Goal: Task Accomplishment & Management: Complete application form

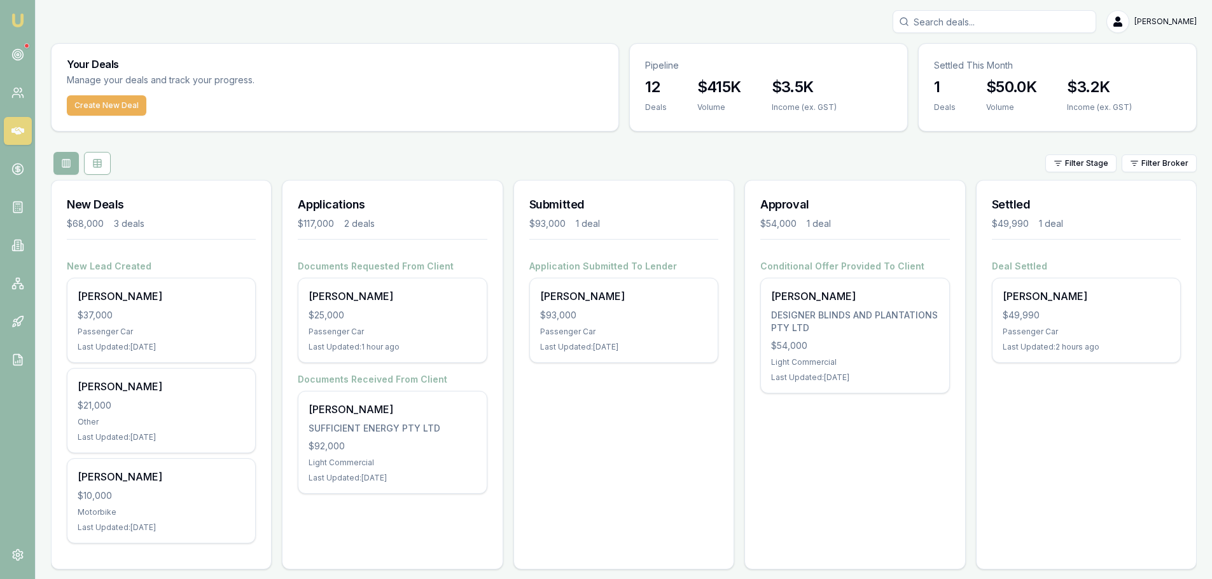
click at [621, 401] on div "Submitted $93,000 1 deal Application Submitted To [PERSON_NAME] $93,000 Passeng…" at bounding box center [623, 375] width 221 height 390
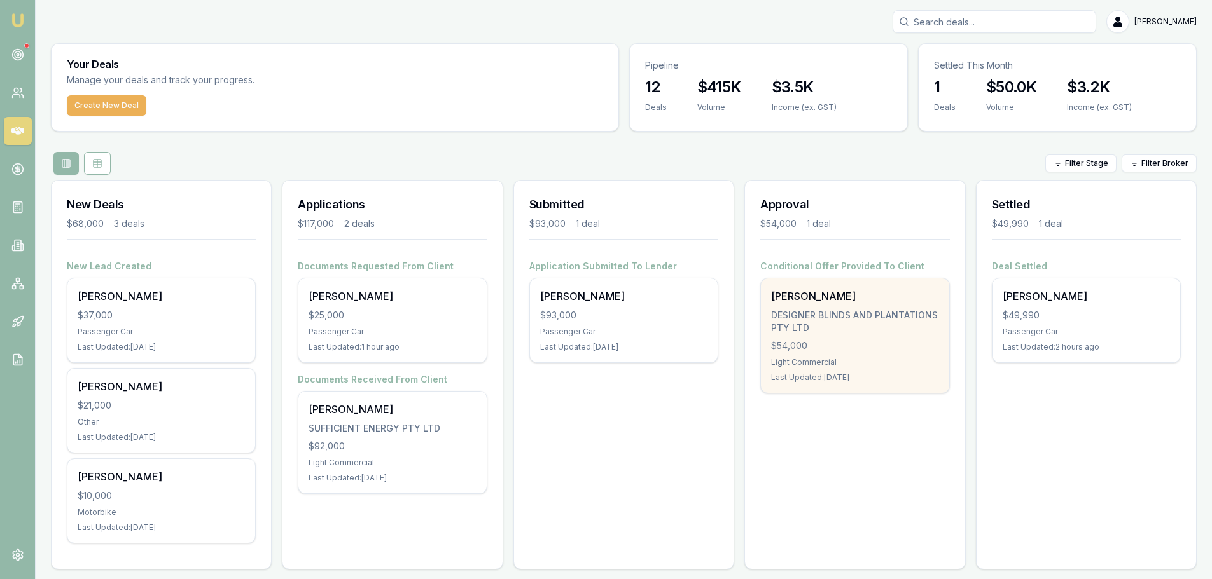
click at [804, 345] on div "$54,000" at bounding box center [854, 346] width 167 height 13
click at [804, 300] on div "[PERSON_NAME]" at bounding box center [854, 296] width 167 height 15
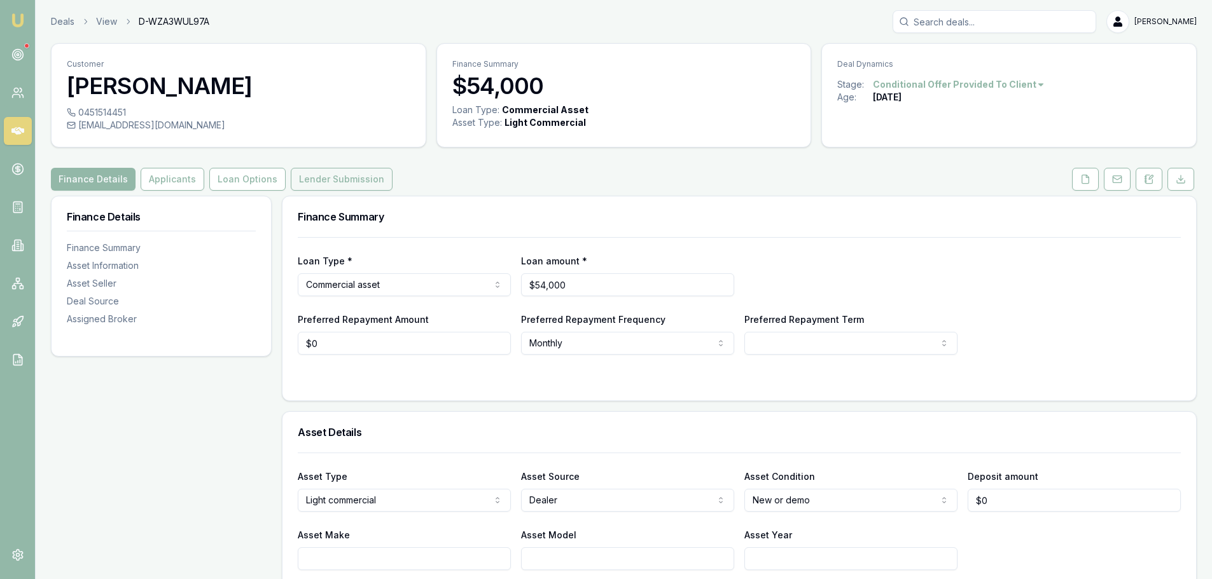
click at [326, 180] on button "Lender Submission" at bounding box center [342, 179] width 102 height 23
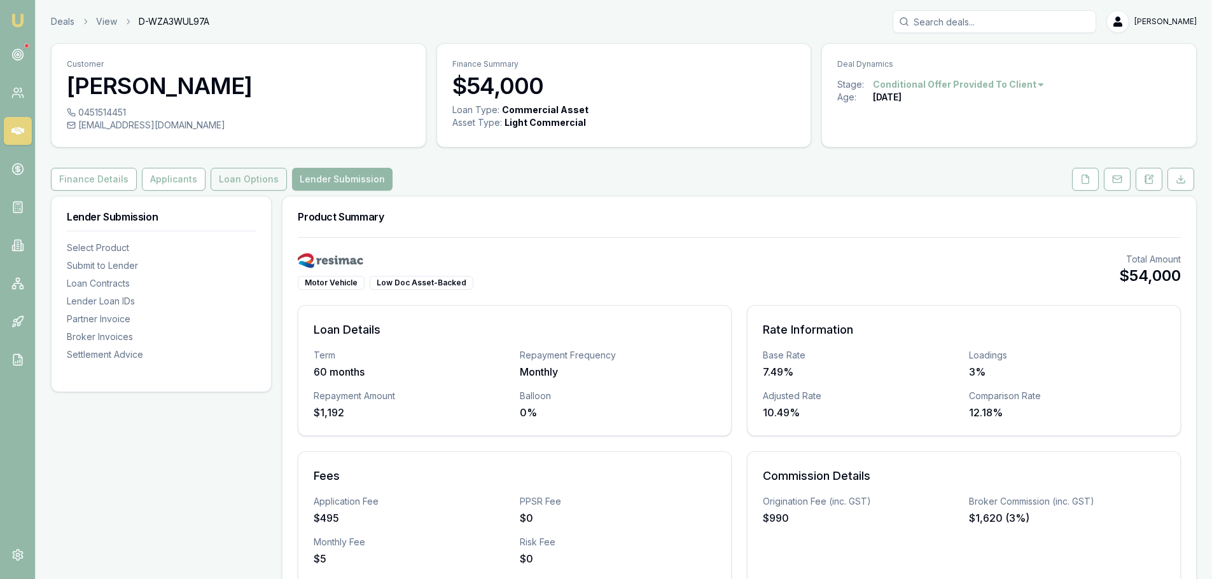
click at [240, 181] on button "Loan Options" at bounding box center [249, 179] width 76 height 23
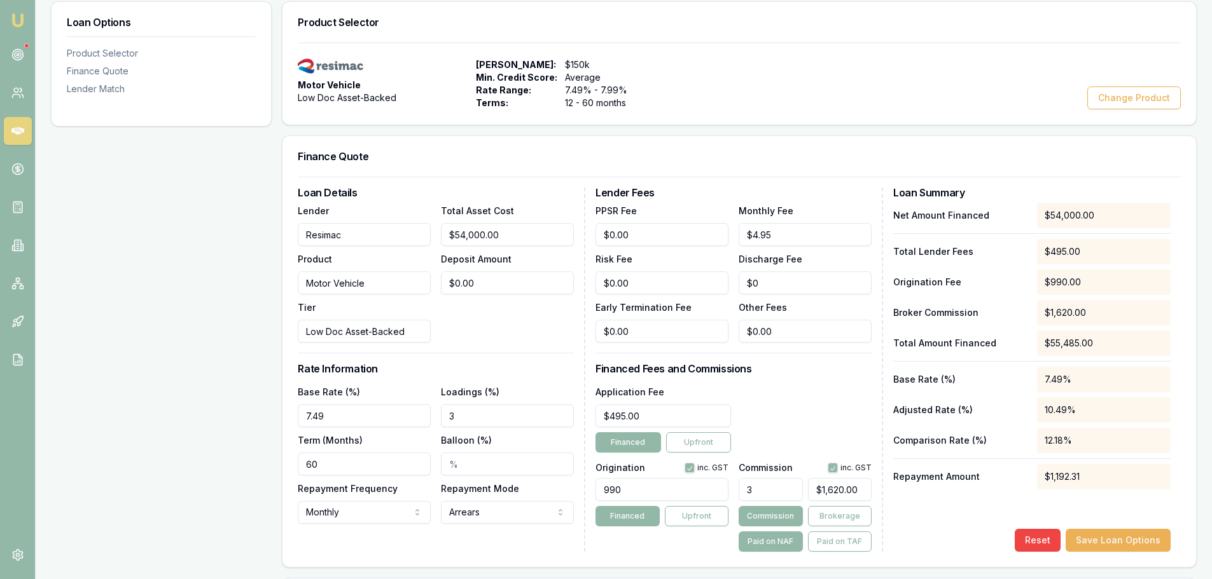
scroll to position [296, 0]
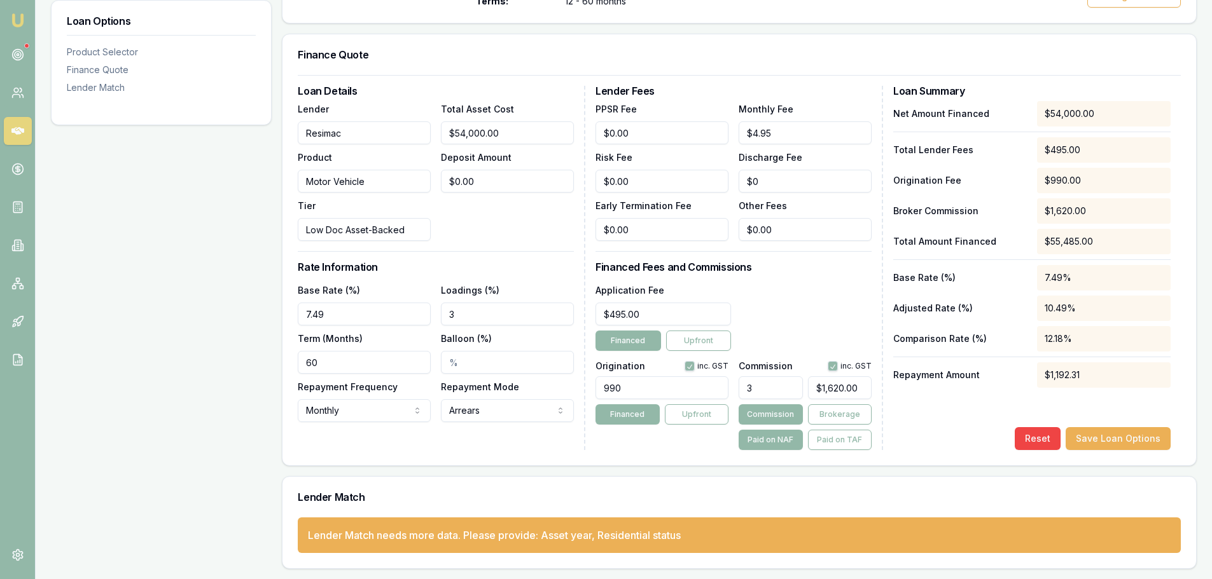
click at [756, 390] on input "3" at bounding box center [771, 388] width 64 height 23
type input "$0.00"
type input "4"
type input "$2,160.00"
type input "4.00%"
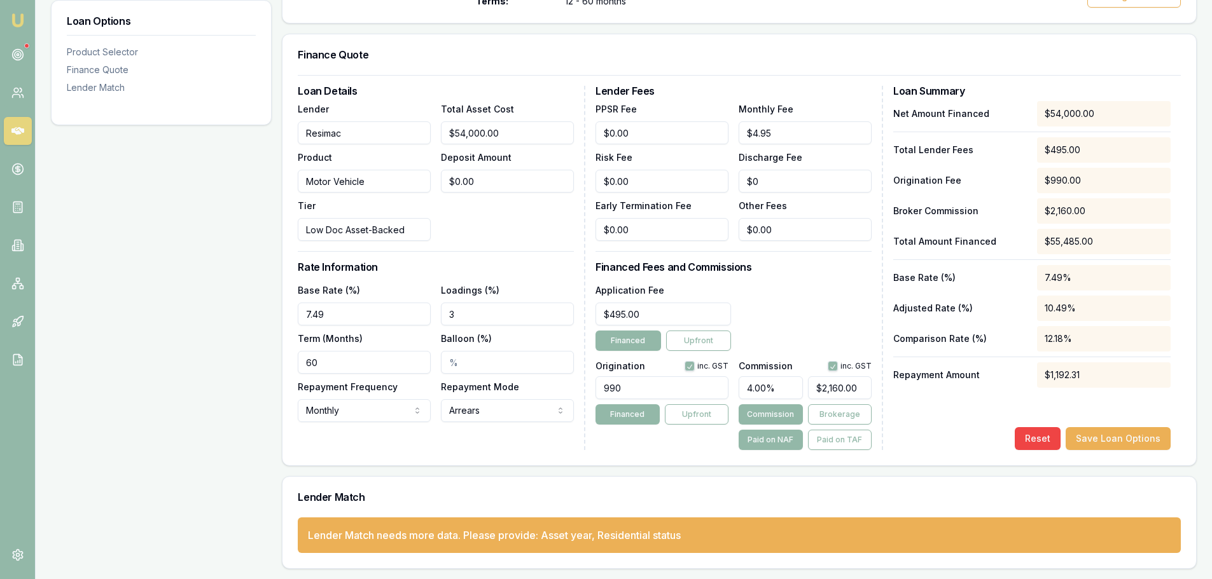
click at [159, 452] on div "Loan Options Product Selector Finance Quote Lender Match" at bounding box center [161, 234] width 221 height 670
click at [833, 389] on input "2160" at bounding box center [840, 388] width 64 height 23
drag, startPoint x: 850, startPoint y: 388, endPoint x: 803, endPoint y: 389, distance: 47.1
click at [803, 389] on div "4.00% 2160" at bounding box center [805, 385] width 133 height 28
type input "$2,160.00"
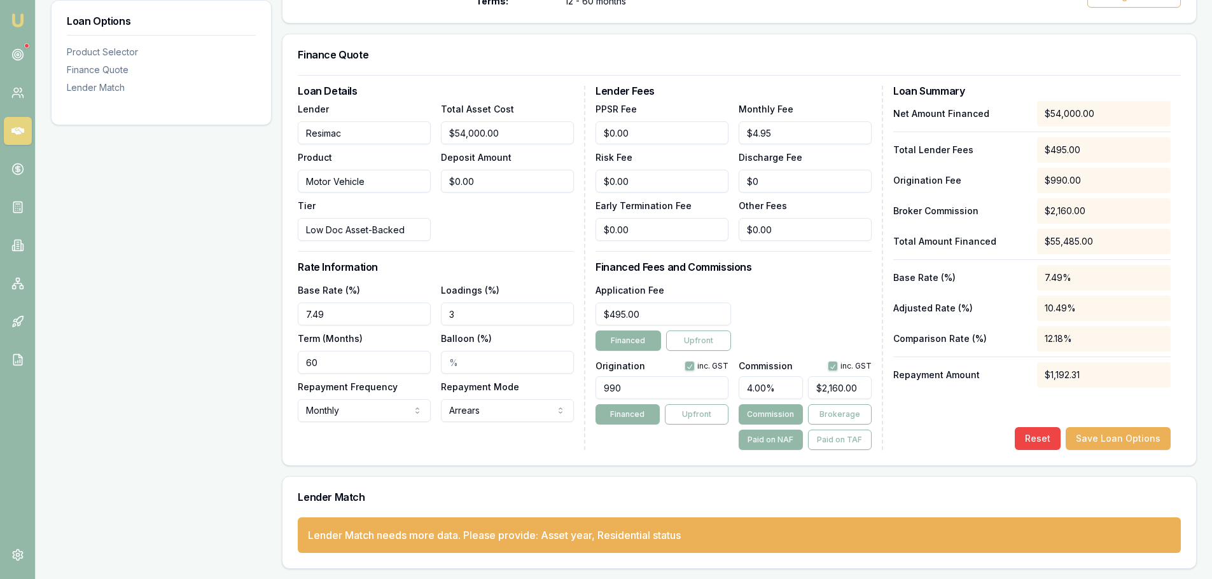
drag, startPoint x: 639, startPoint y: 388, endPoint x: 572, endPoint y: 389, distance: 67.4
click at [572, 389] on div "Loan Details Lender Resimac Product Motor Vehicle Tier Low Doc Asset-Backed Tot…" at bounding box center [739, 268] width 883 height 364
type input "880.00"
click at [165, 408] on div "Loan Options Product Selector Finance Quote Lender Match" at bounding box center [161, 234] width 221 height 670
type input "2160"
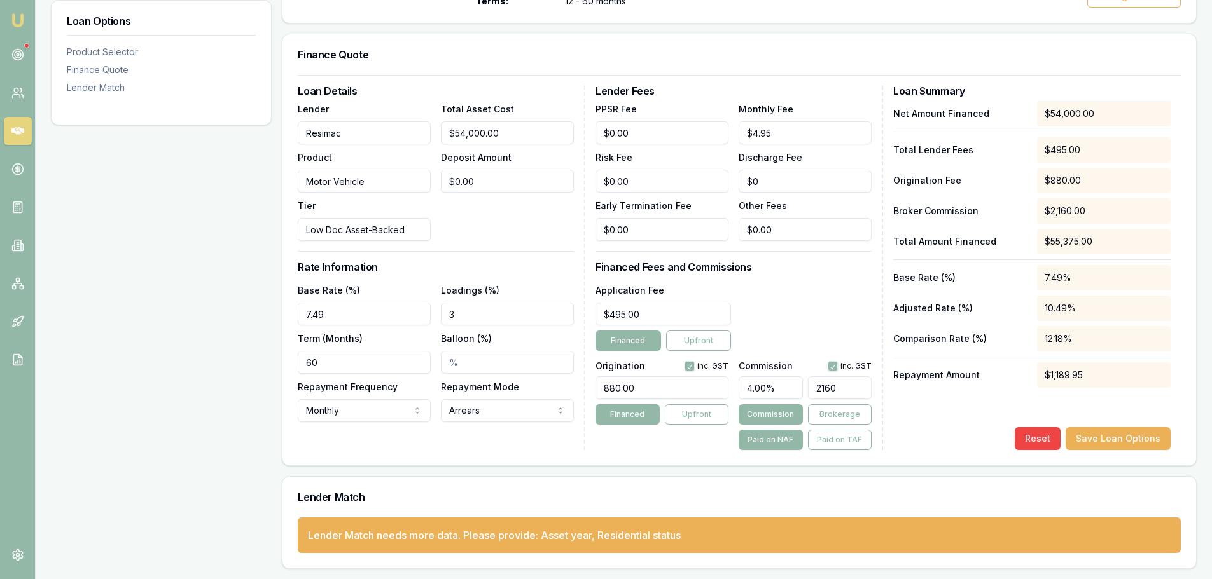
drag, startPoint x: 863, startPoint y: 387, endPoint x: 791, endPoint y: 389, distance: 71.3
click at [791, 389] on div "4.00% 2160" at bounding box center [805, 385] width 133 height 28
type input "0.003703703703703704"
type input "2"
type input "0.044444444444444446"
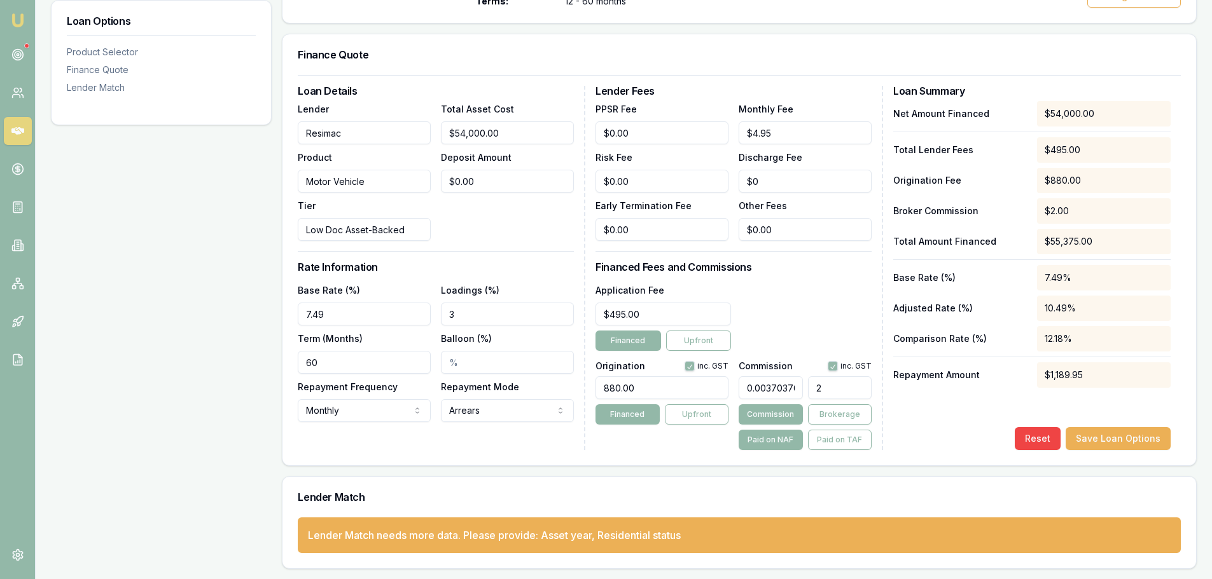
type input "24"
type input "0.44814814814814813"
type input "242"
type input "4.481481481481482"
type input "$2,420.00"
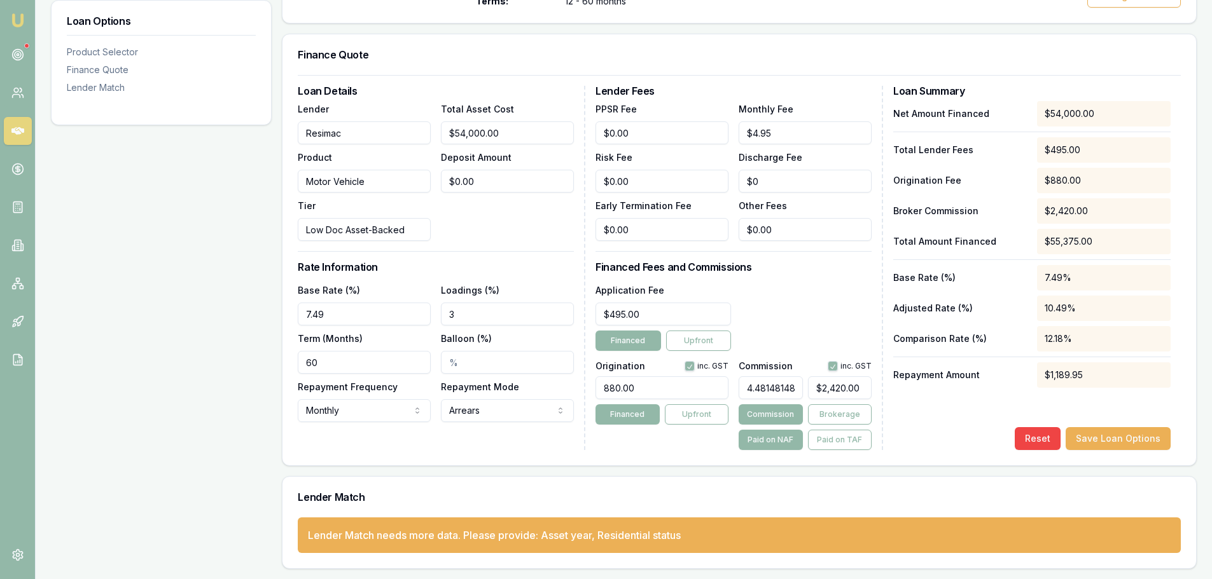
click at [807, 328] on div "Application Fee $495.00 Financed Upfront" at bounding box center [733, 316] width 276 height 69
click at [1107, 443] on button "Save Loan Options" at bounding box center [1117, 438] width 105 height 23
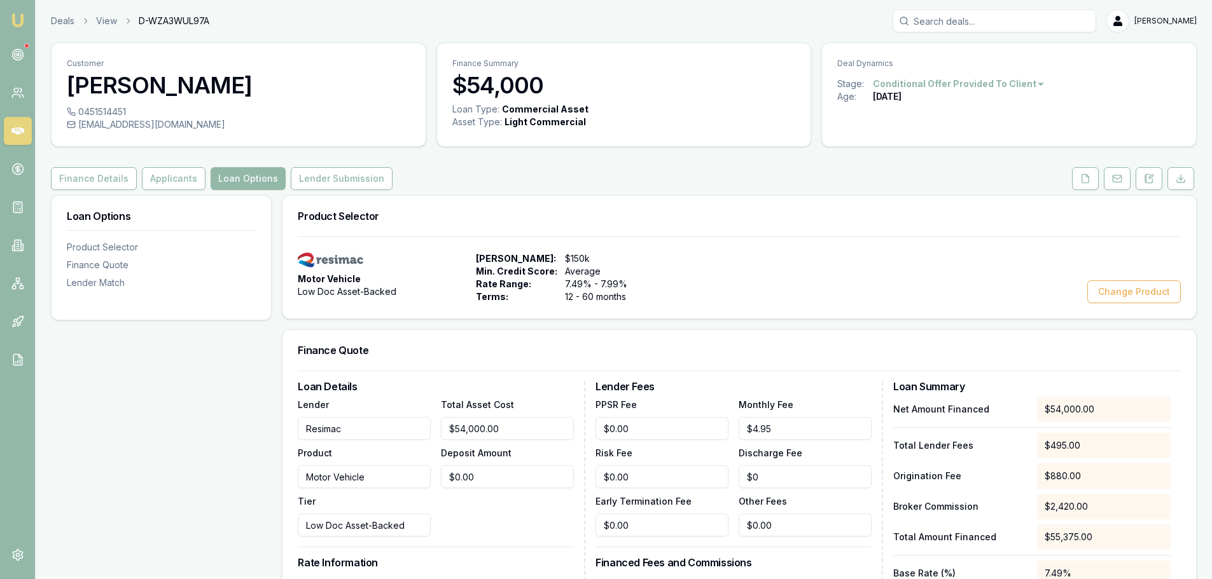
scroll to position [0, 0]
click at [344, 180] on button "Lender Submission" at bounding box center [342, 179] width 102 height 23
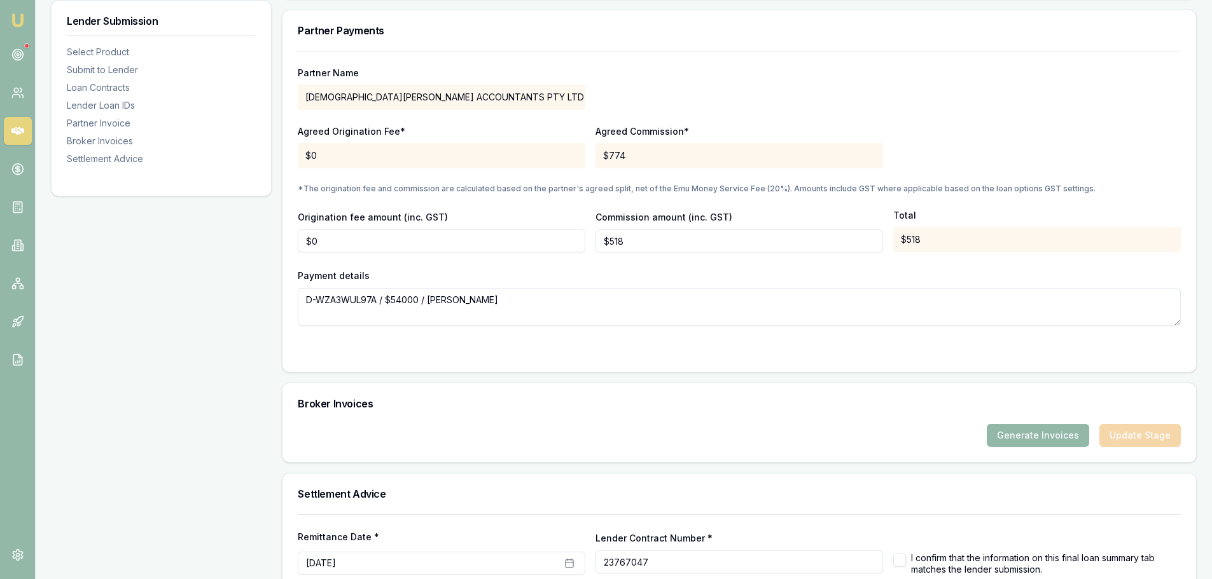
scroll to position [948, 0]
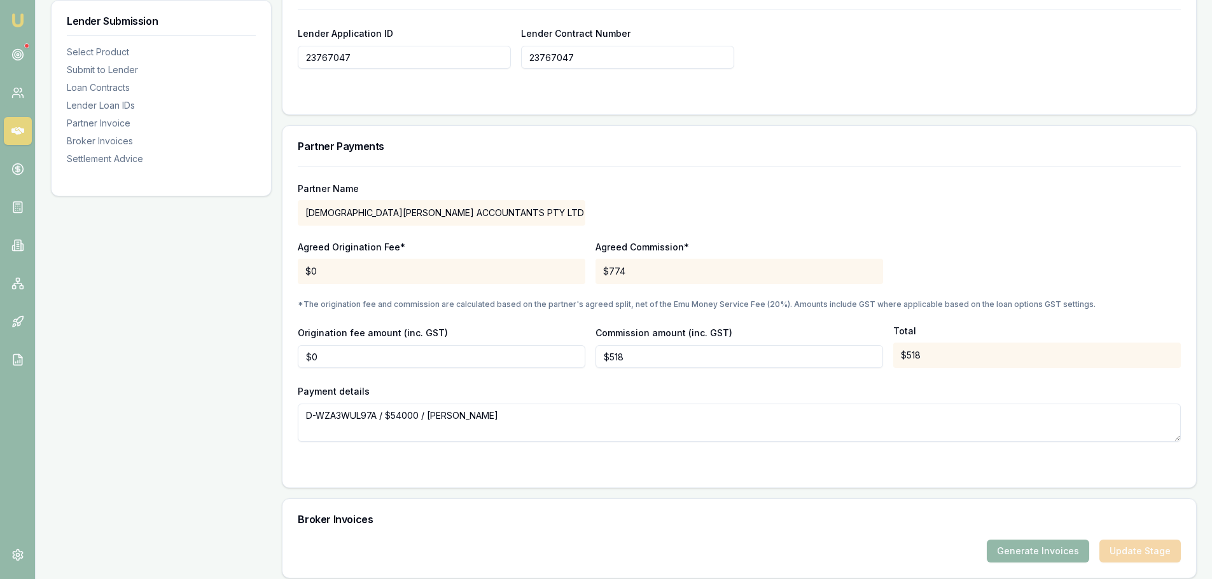
type input "518.4"
drag, startPoint x: 625, startPoint y: 356, endPoint x: 594, endPoint y: 356, distance: 31.2
click at [594, 356] on div "Origination fee amount (inc. GST) $0 Commission amount (inc. GST) 518.4 Total $…" at bounding box center [739, 346] width 883 height 43
type input "$490"
click at [34, 350] on nav "Emu Broker" at bounding box center [17, 192] width 35 height 384
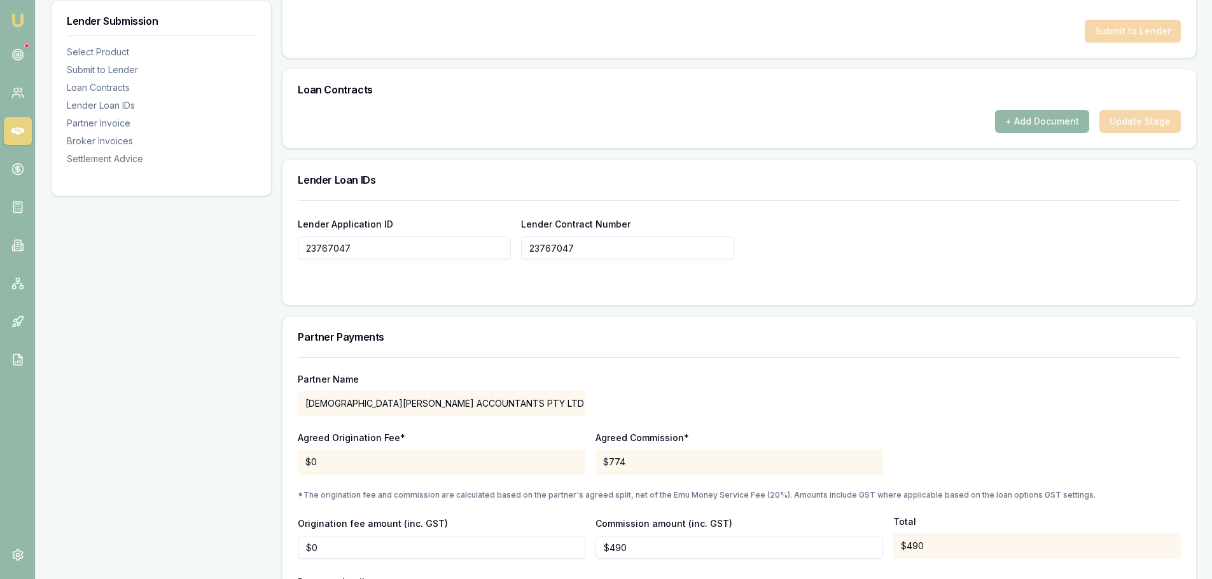
click at [195, 311] on div "Lender Submission Select Product Submit to Lender Loan Contracts Lender Loan ID…" at bounding box center [161, 195] width 221 height 1512
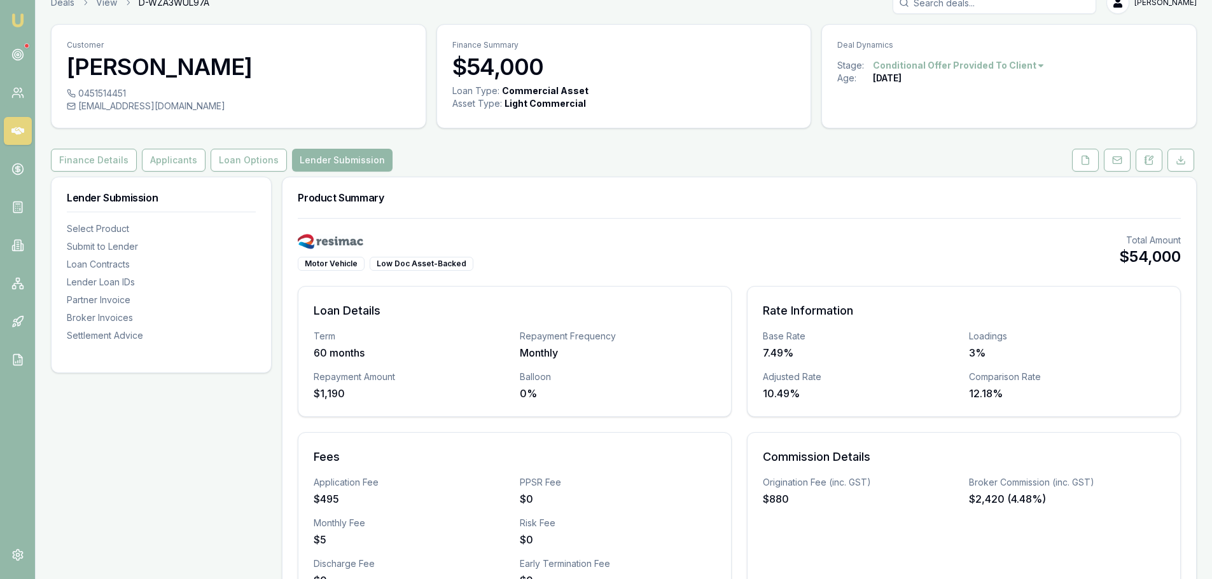
scroll to position [0, 0]
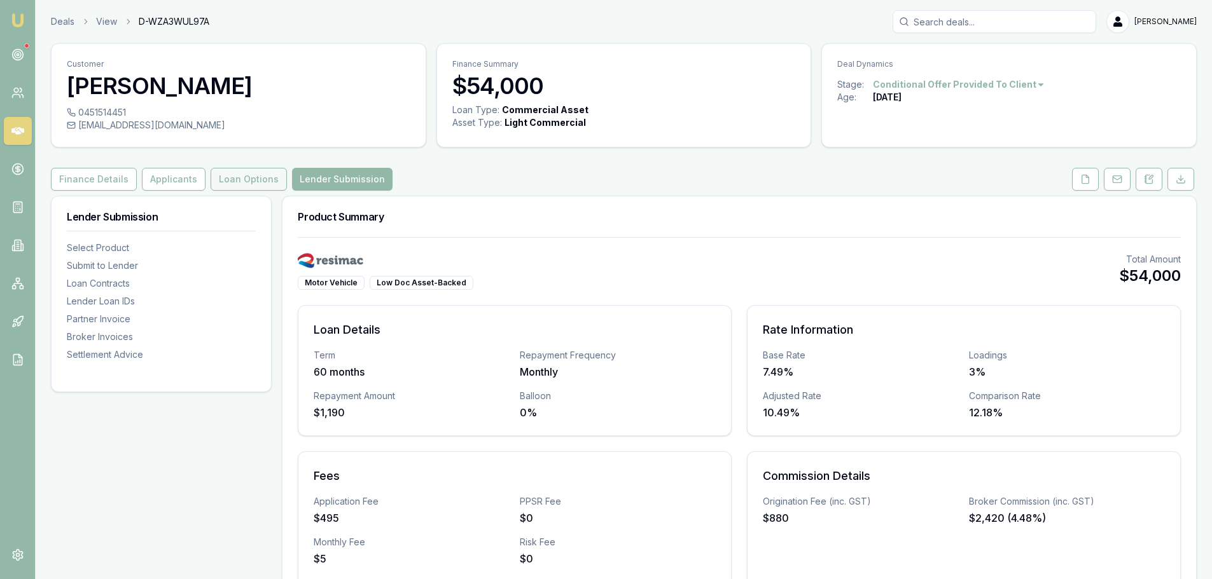
click at [224, 171] on button "Loan Options" at bounding box center [249, 179] width 76 height 23
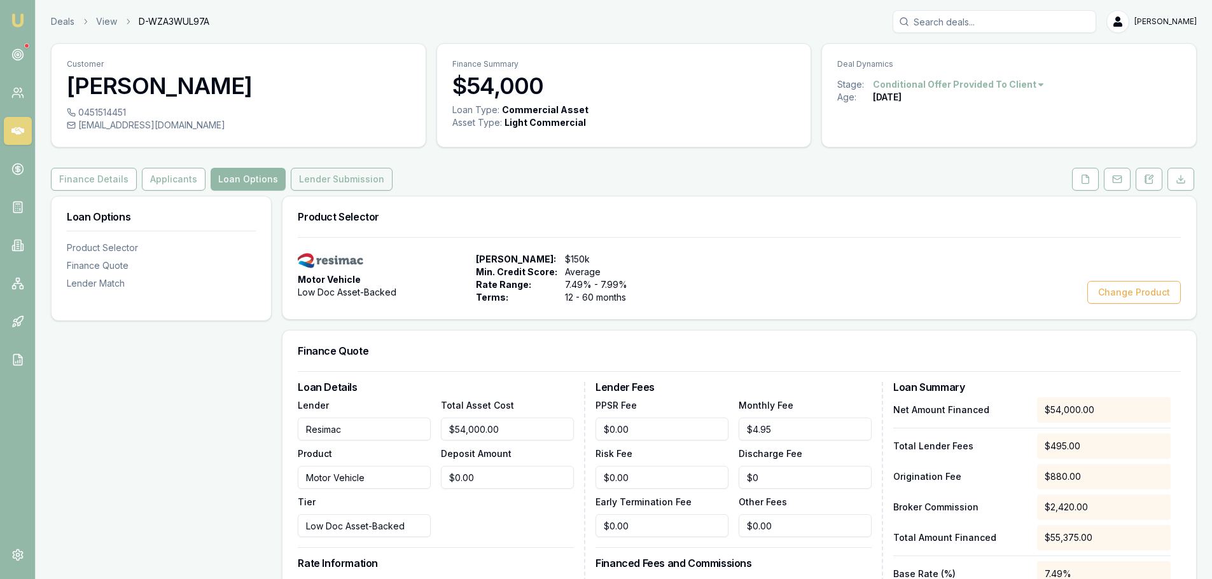
click at [350, 181] on button "Lender Submission" at bounding box center [342, 179] width 102 height 23
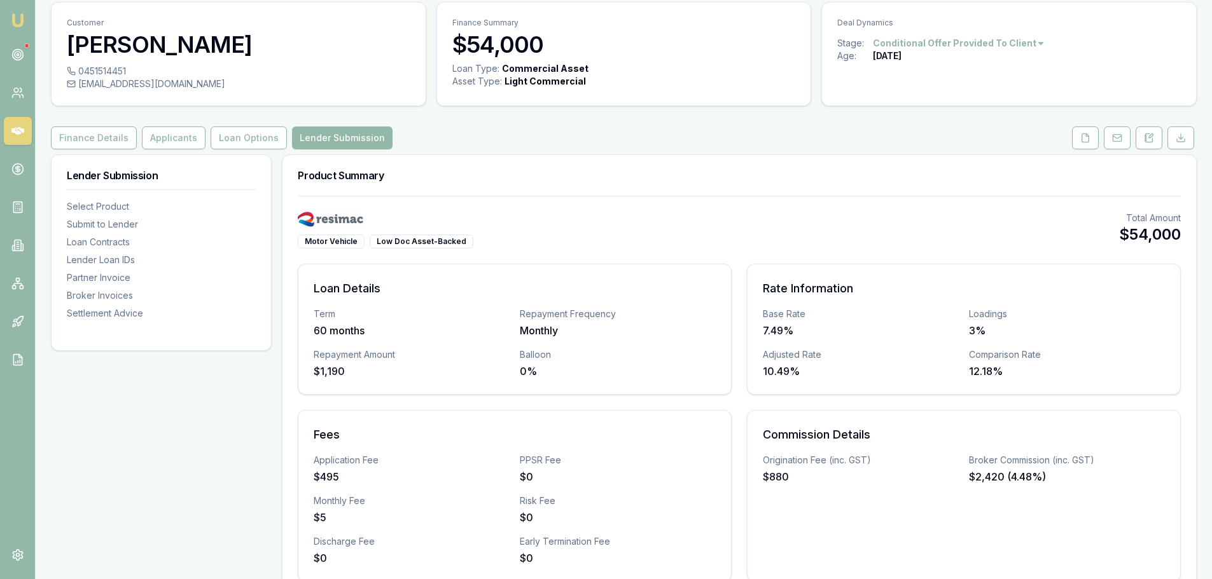
scroll to position [64, 0]
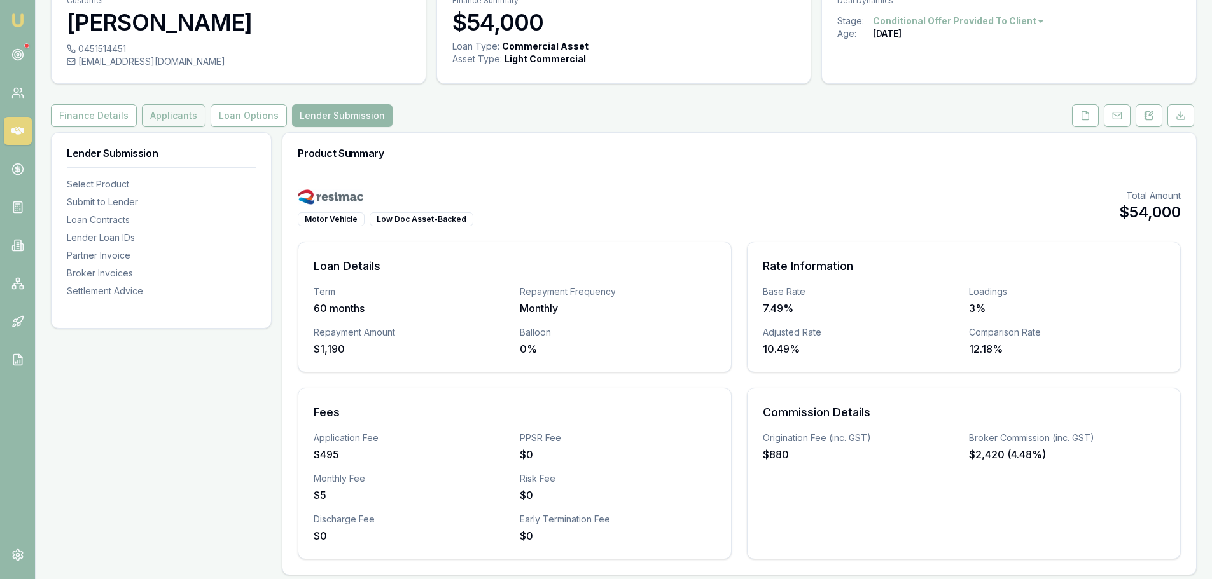
click at [170, 119] on button "Applicants" at bounding box center [174, 115] width 64 height 23
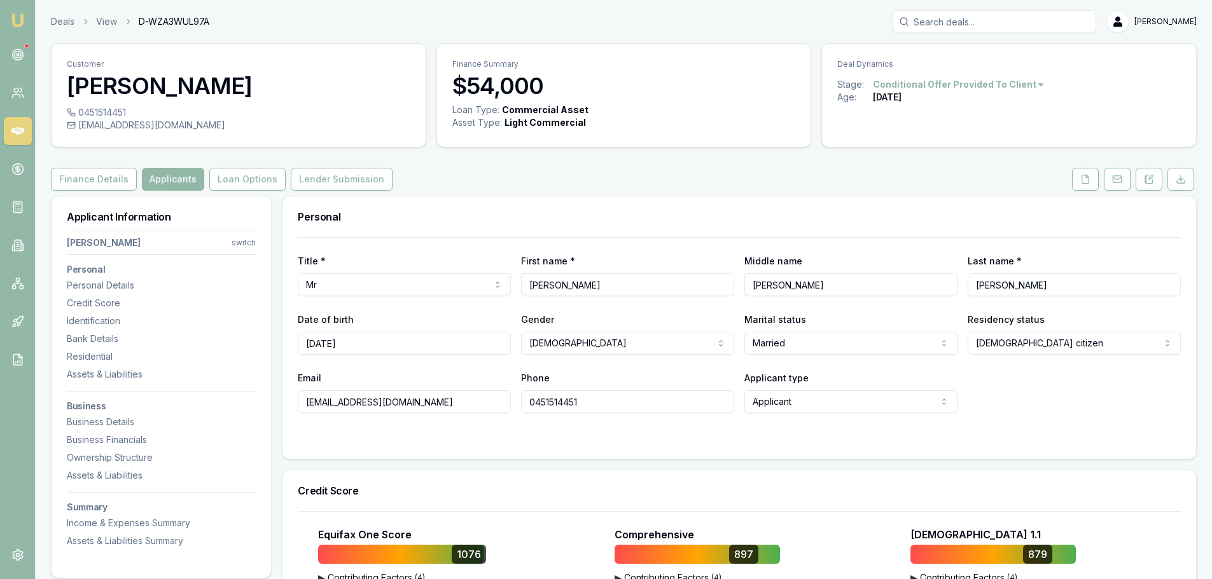
scroll to position [64, 0]
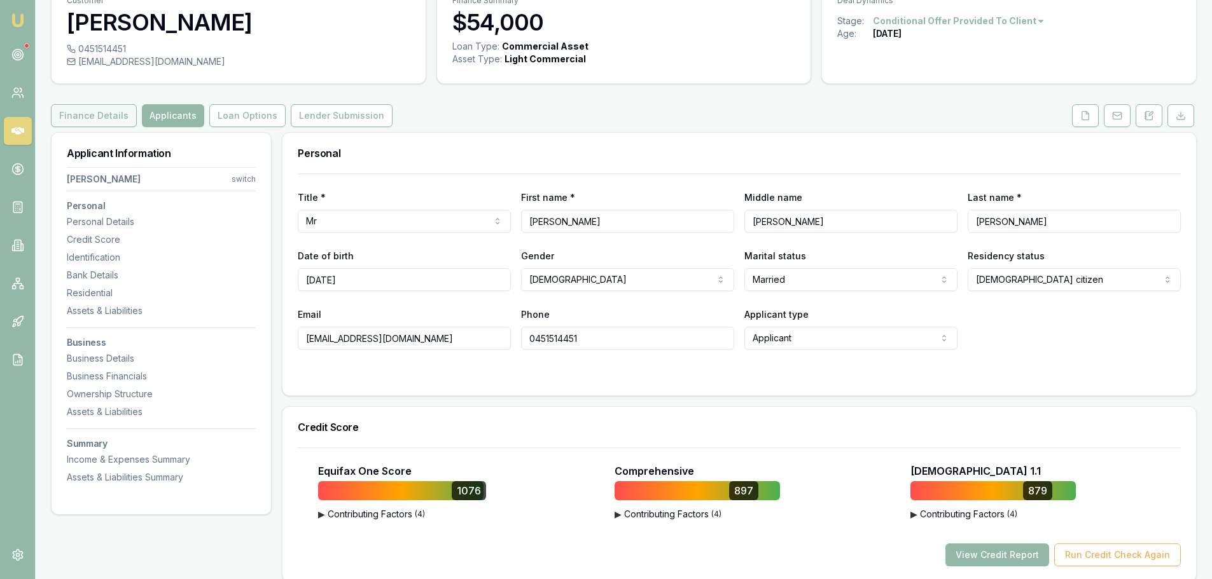
click at [105, 118] on button "Finance Details" at bounding box center [94, 115] width 86 height 23
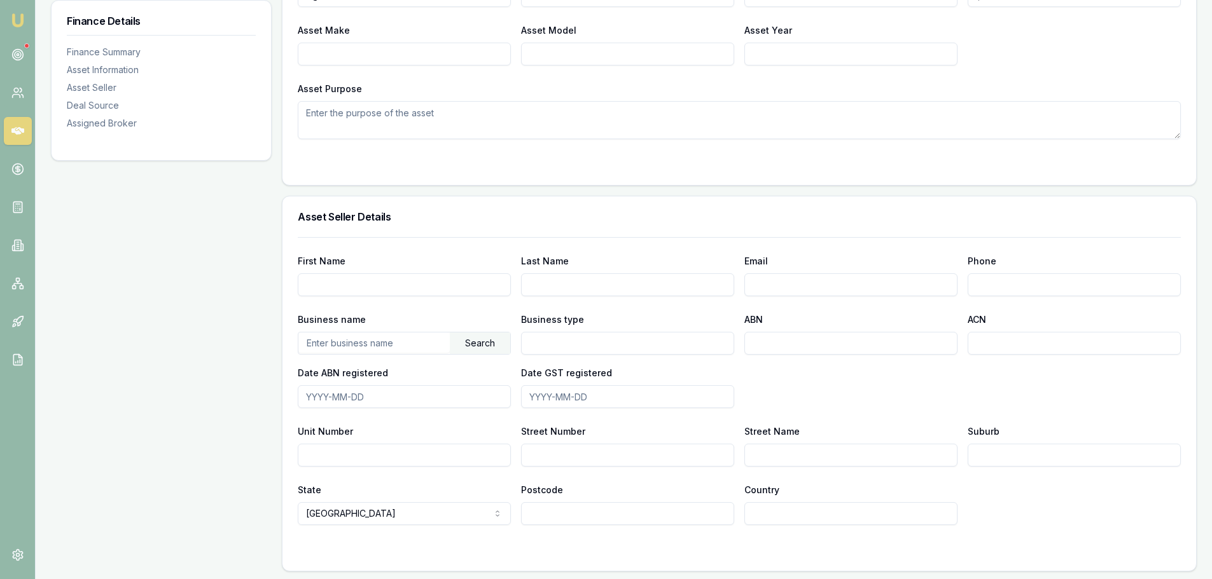
scroll to position [509, 0]
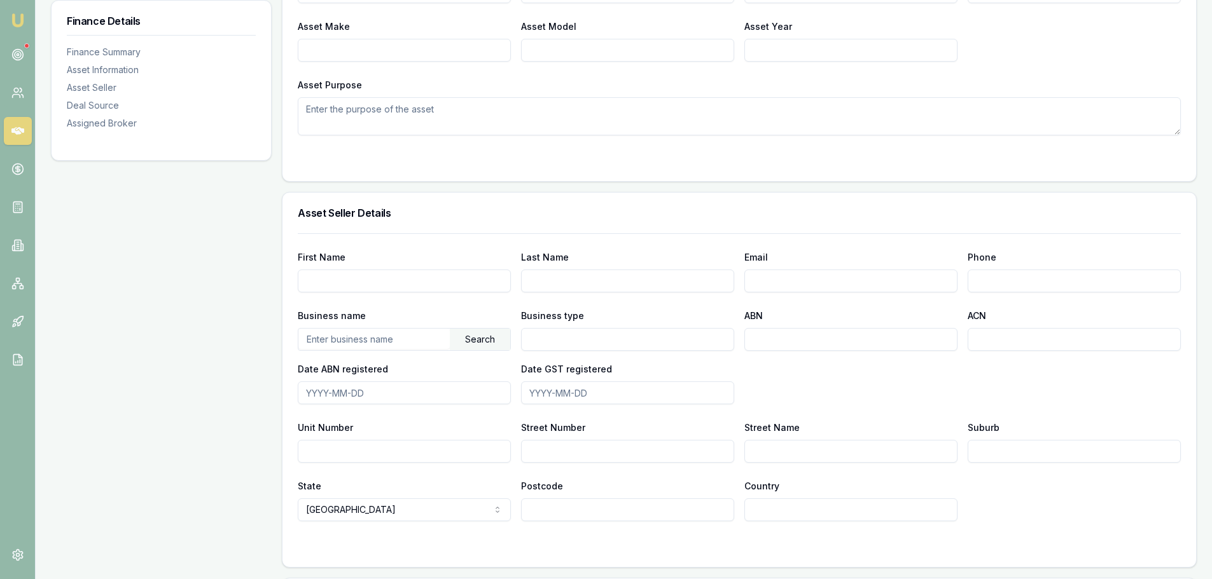
drag, startPoint x: 325, startPoint y: 279, endPoint x: 202, endPoint y: 247, distance: 127.0
click at [202, 247] on div "Finance Details Finance Summary Asset Information Asset Seller Deal Source Assi…" at bounding box center [161, 291] width 221 height 1208
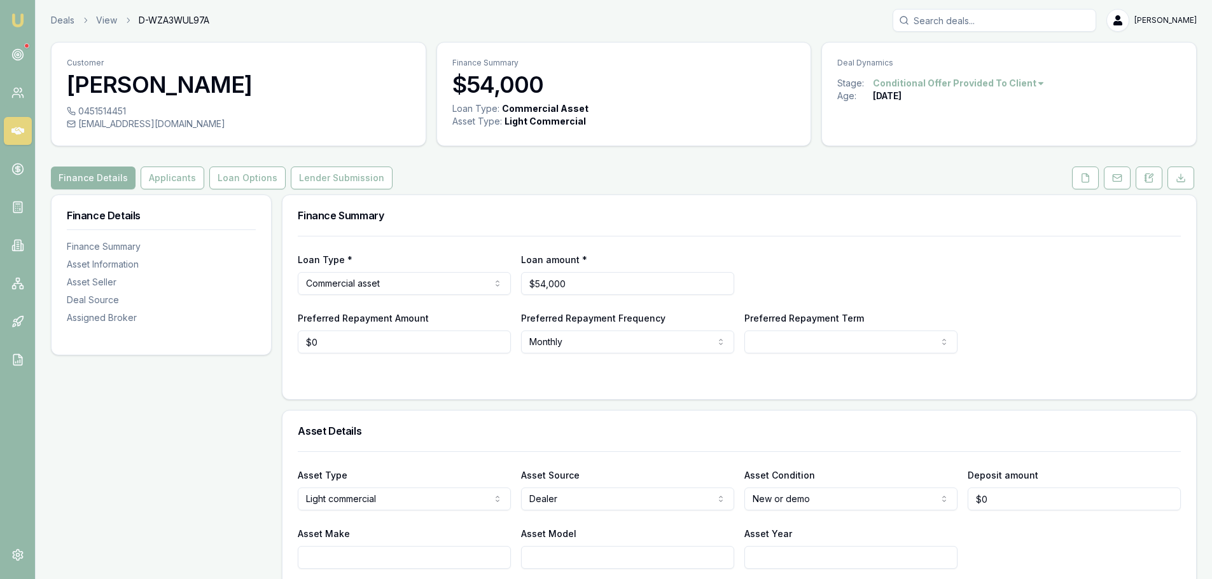
scroll to position [0, 0]
click at [169, 182] on button "Applicants" at bounding box center [173, 179] width 64 height 23
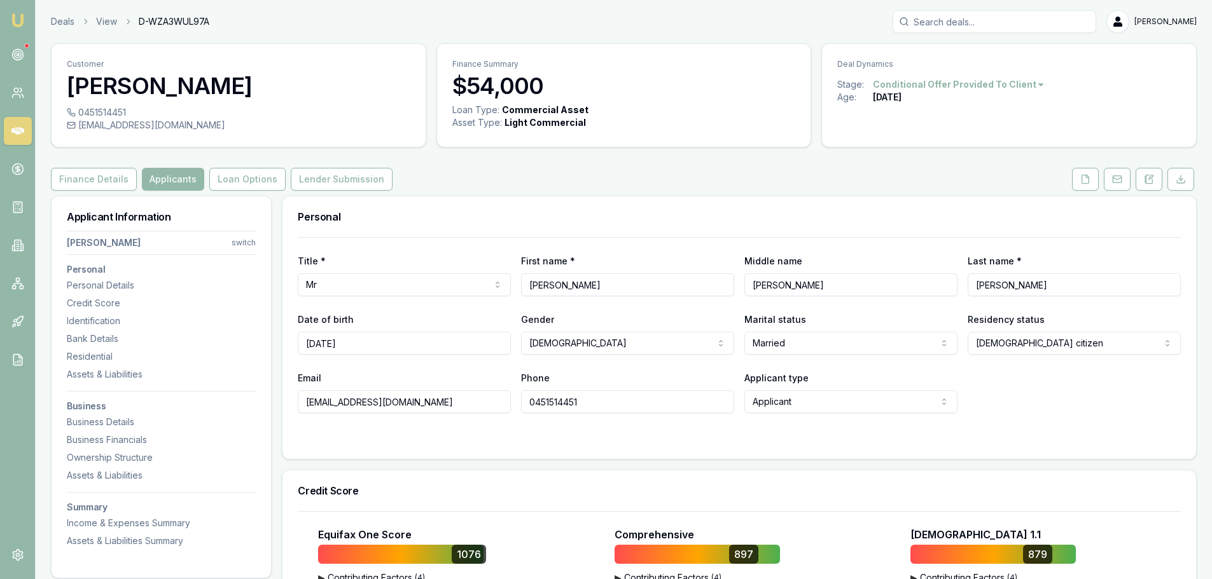
click at [331, 284] on html "Emu Broker Deals View D-WZA3WUL97A Evette Abdo Toggle Menu Customer Bradely Rix…" at bounding box center [606, 289] width 1212 height 579
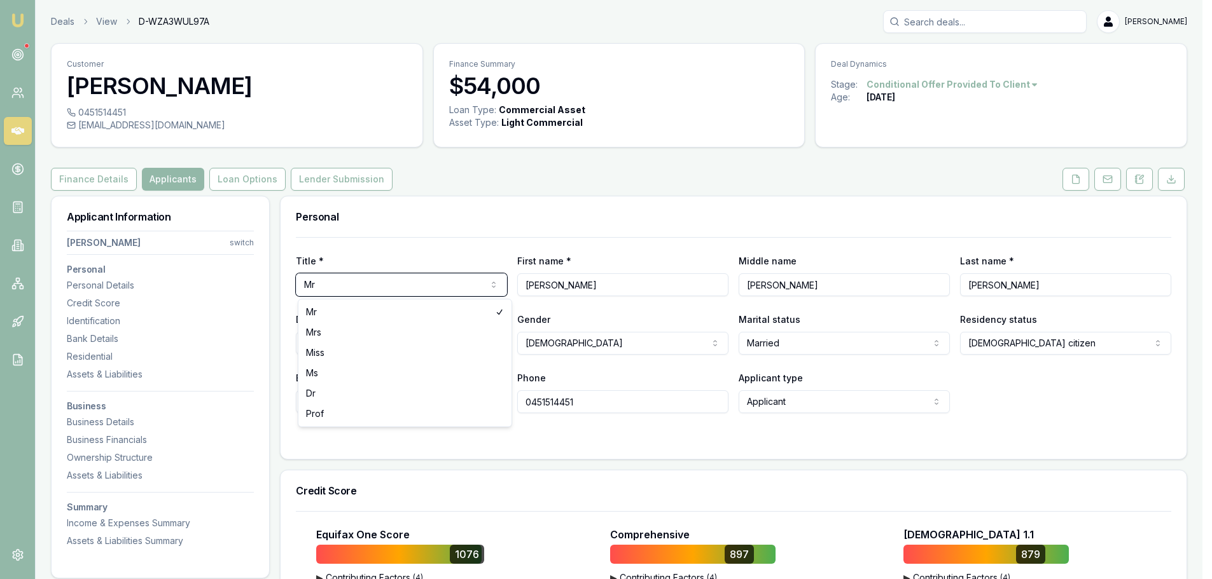
click at [331, 284] on html "Emu Broker Deals View D-WZA3WUL97A Evette Abdo Toggle Menu Customer Bradely Rix…" at bounding box center [606, 289] width 1212 height 579
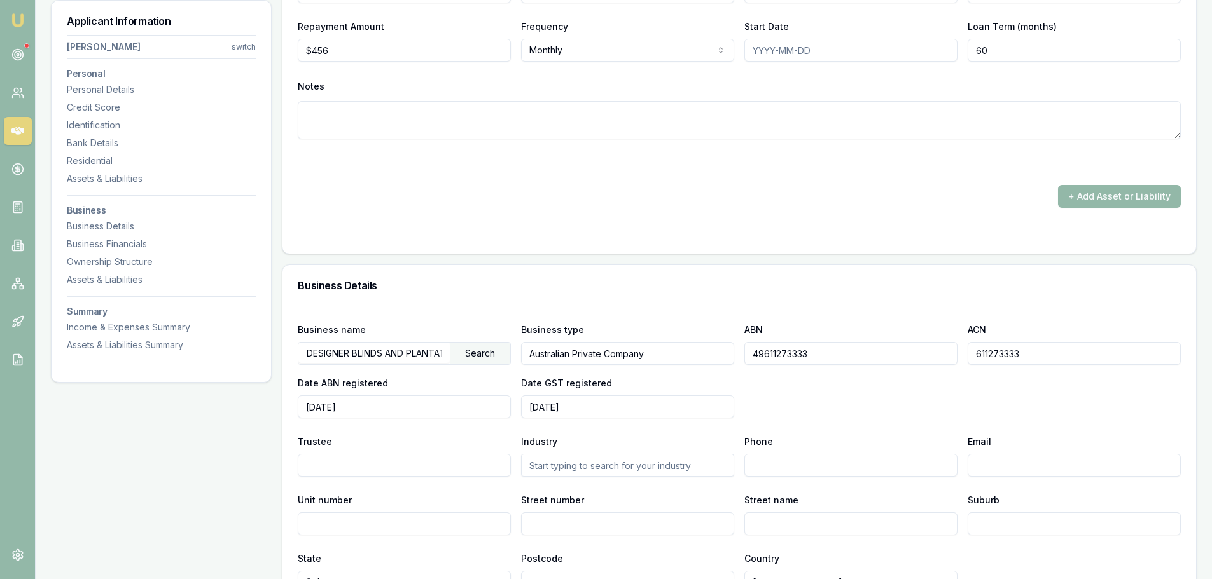
scroll to position [0, 69]
drag, startPoint x: 302, startPoint y: 352, endPoint x: 478, endPoint y: 352, distance: 176.2
click at [478, 352] on div "DESIGNER BLINDS AND PLANTATIONS PTY LTD Search" at bounding box center [404, 353] width 213 height 23
paste input "DESIGNER BLINDS AND PLANTATIONS PTY LTD"
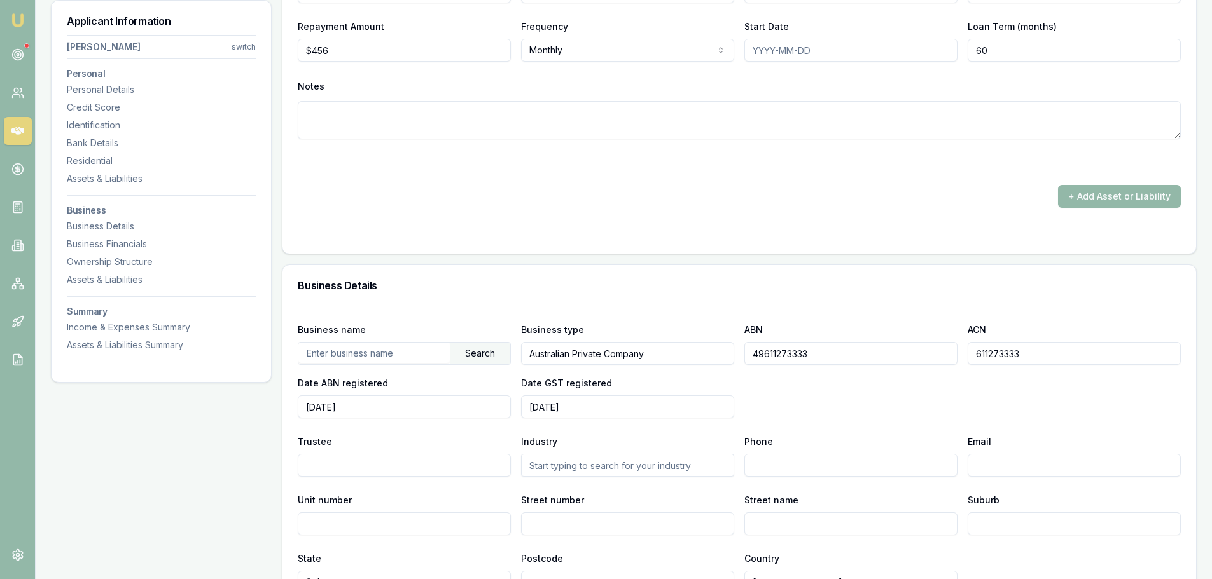
type input "DESIGNER BLINDS AND PLANTATIONS PTY LTD"
click at [476, 354] on div "Search" at bounding box center [480, 354] width 60 height 22
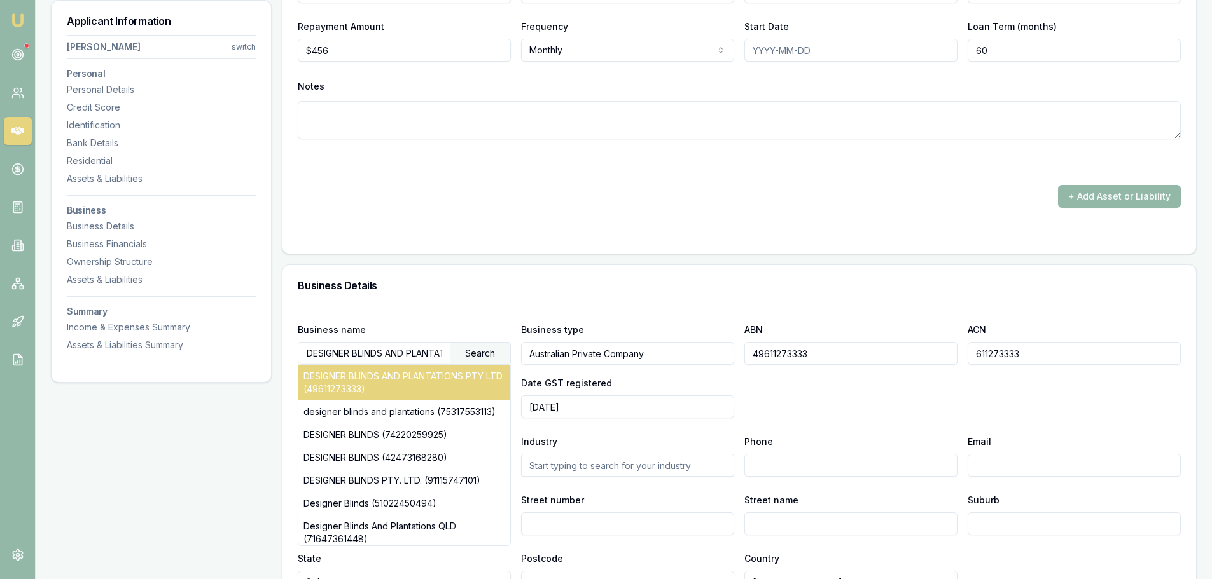
click at [448, 375] on div "DESIGNER BLINDS AND PLANTATIONS PTY LTD (49611273333)" at bounding box center [404, 383] width 212 height 36
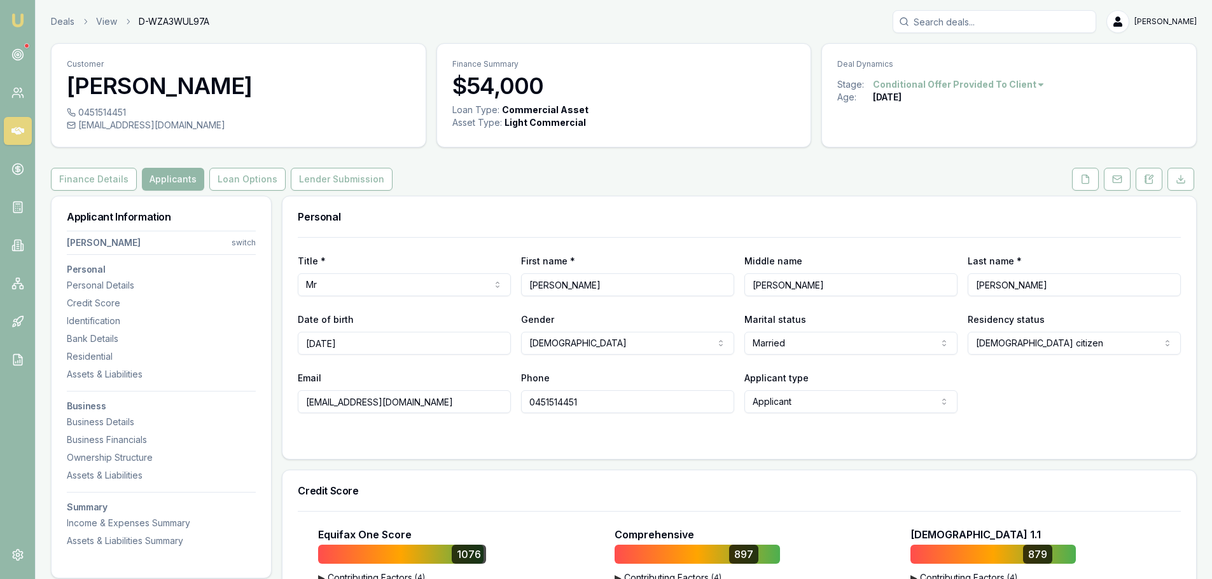
drag, startPoint x: 576, startPoint y: 286, endPoint x: 517, endPoint y: 286, distance: 59.2
click at [517, 286] on div "Title * Mr Mr Mrs Miss Ms Dr Prof First name * Bradely Middle name Dean Last na…" at bounding box center [739, 274] width 883 height 43
paste input "DESIGNER BLINDS AND PLANTATIONS PTY LTD"
type input "DESIGNER BLINDS AND PLANTATIONS PTY LTD"
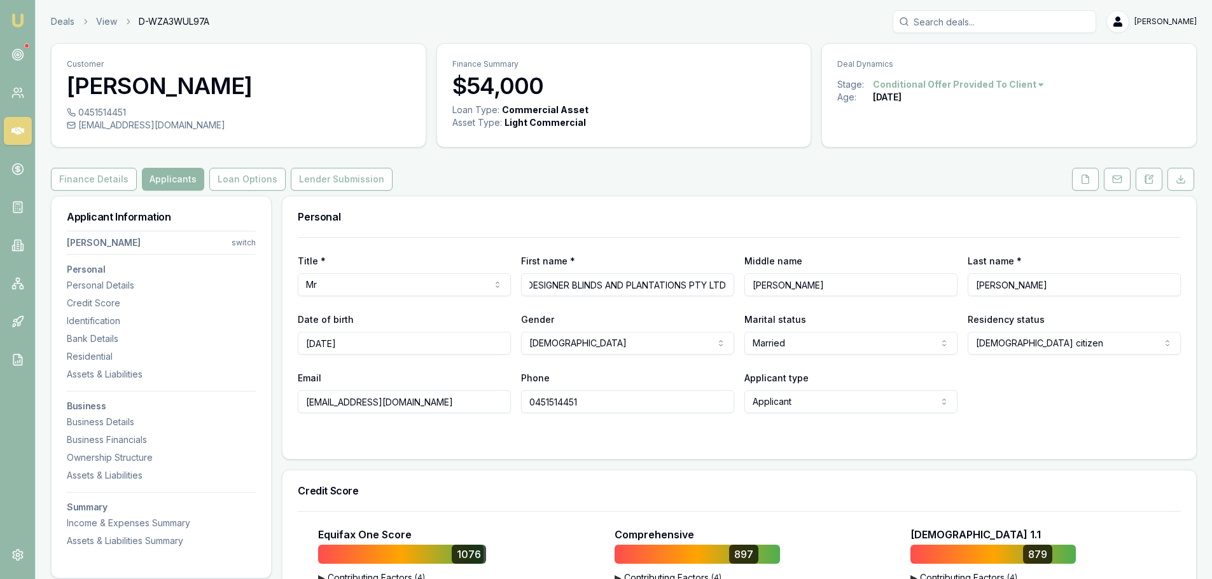
click at [616, 309] on div "Title * Mr Mr Mrs Miss Ms Dr Prof First name * DESIGNER BLINDS AND PLANTATIONS …" at bounding box center [739, 325] width 883 height 176
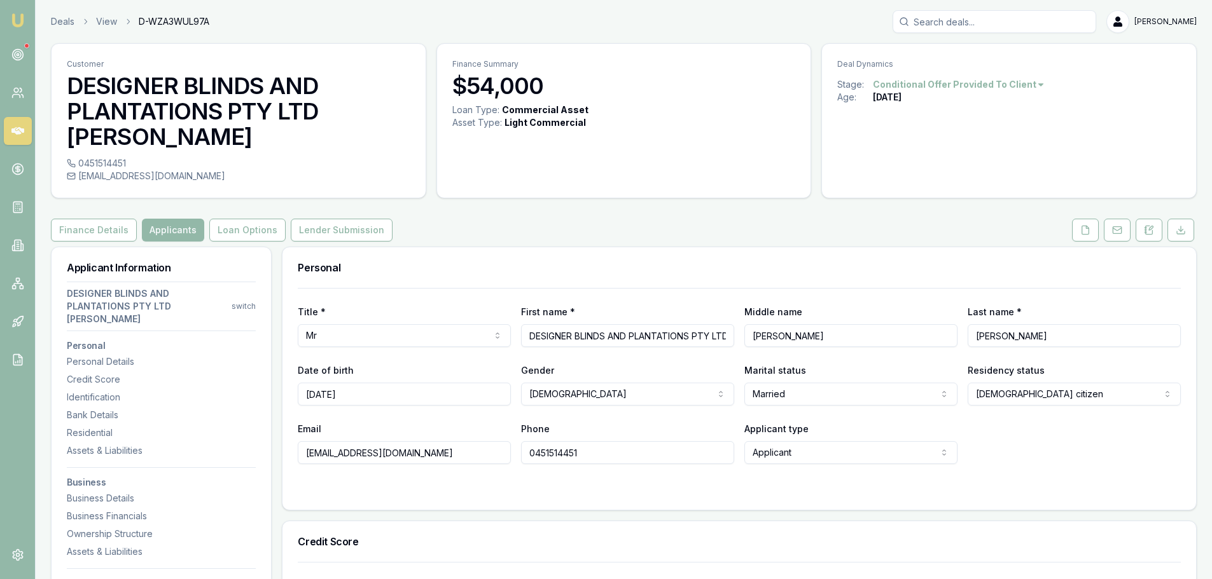
click at [625, 219] on div "Finance Details Applicants Loan Options Lender Submission" at bounding box center [624, 230] width 1146 height 23
drag, startPoint x: 1014, startPoint y: 309, endPoint x: 963, endPoint y: 309, distance: 50.9
click at [963, 309] on div "Title * Mr Mr Mrs Miss Ms Dr Prof First name * DESIGNER BLINDS AND PLANTATIONS …" at bounding box center [739, 325] width 883 height 43
drag, startPoint x: 786, startPoint y: 312, endPoint x: 744, endPoint y: 313, distance: 42.0
click at [744, 313] on div "Title * Mr Mr Mrs Miss Ms Dr Prof First name * DESIGNER BLINDS AND PLANTATIONS …" at bounding box center [739, 325] width 883 height 43
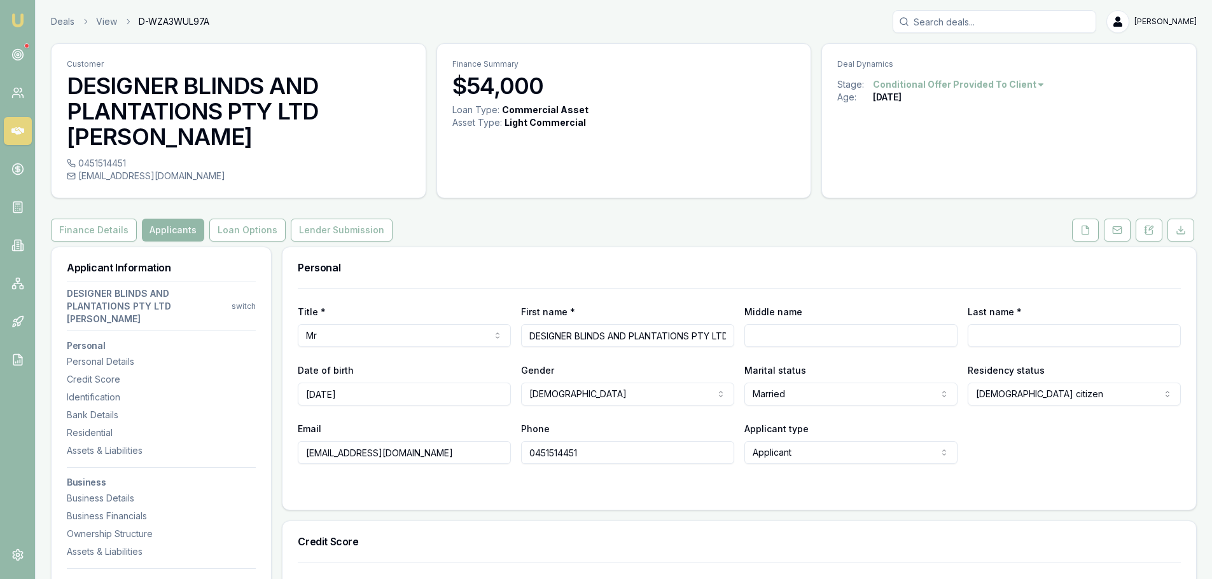
click at [753, 263] on h3 "Personal" at bounding box center [739, 268] width 883 height 10
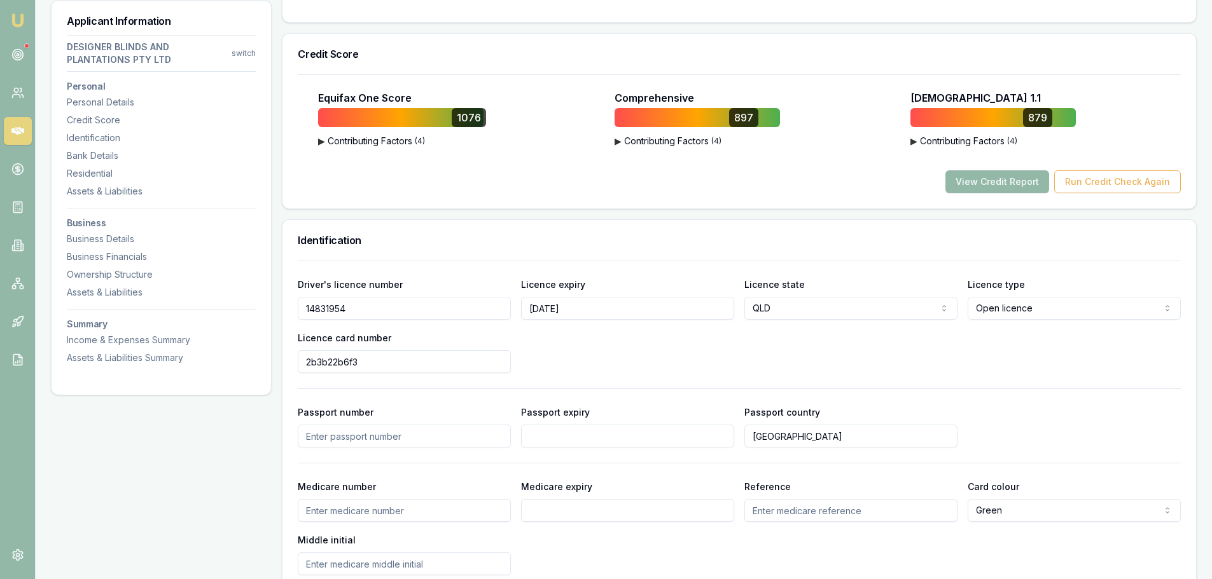
scroll to position [636, 0]
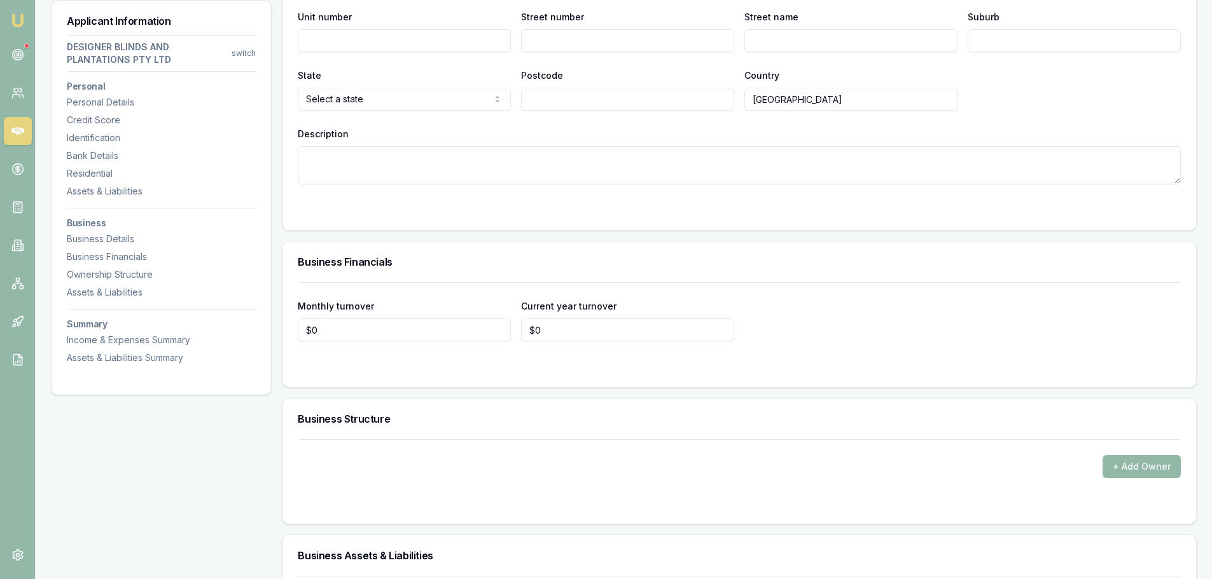
scroll to position [4007, 0]
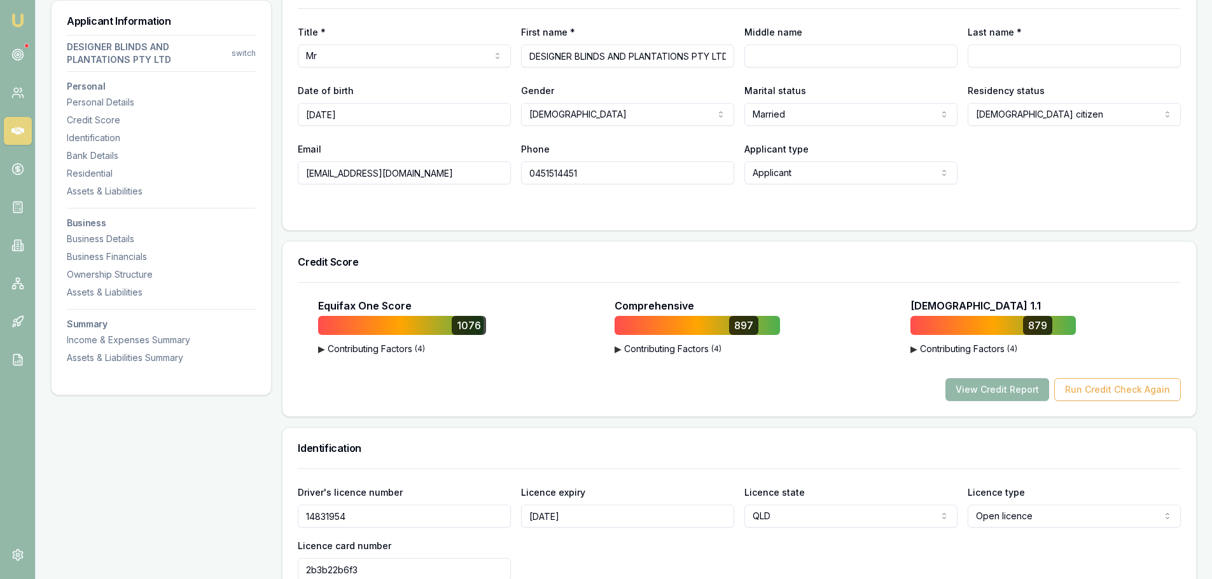
scroll to position [0, 0]
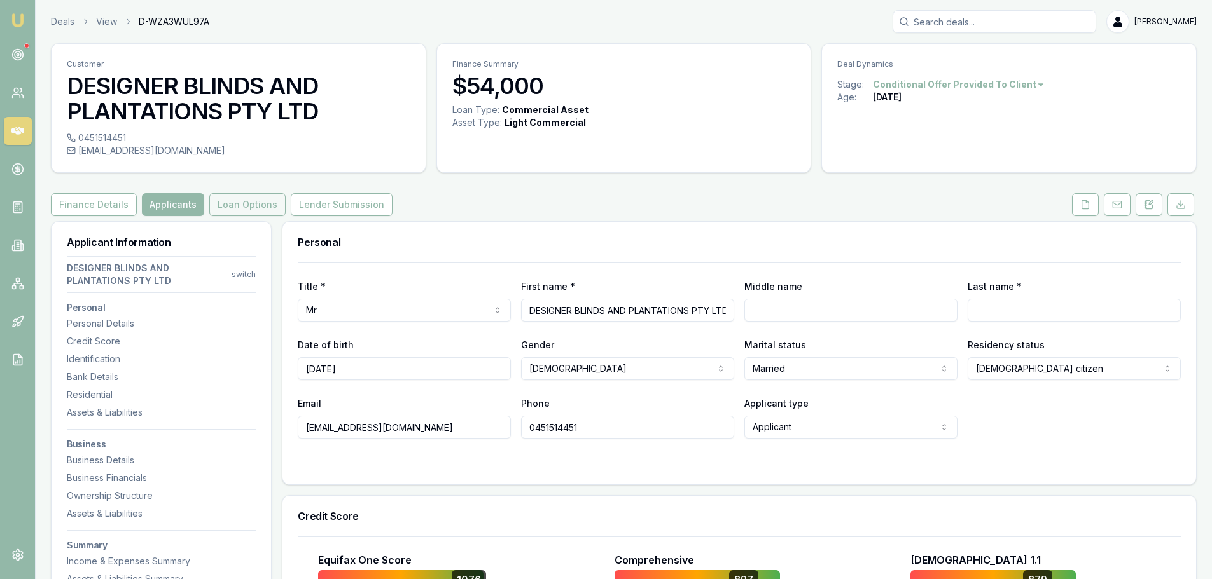
click at [240, 200] on button "Loan Options" at bounding box center [247, 204] width 76 height 23
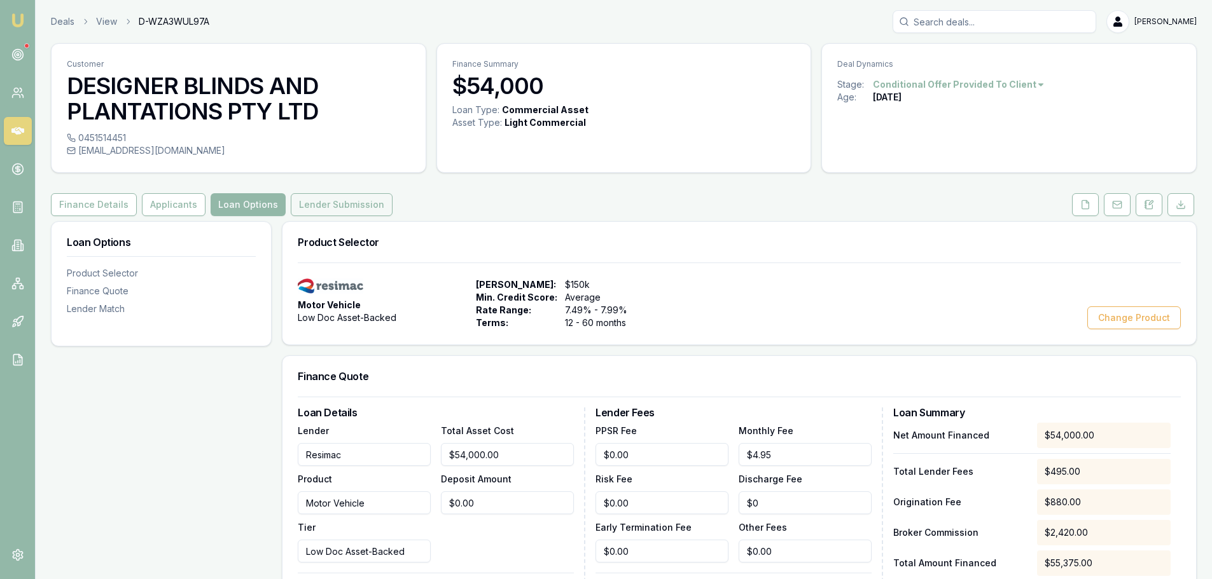
click at [328, 205] on button "Lender Submission" at bounding box center [342, 204] width 102 height 23
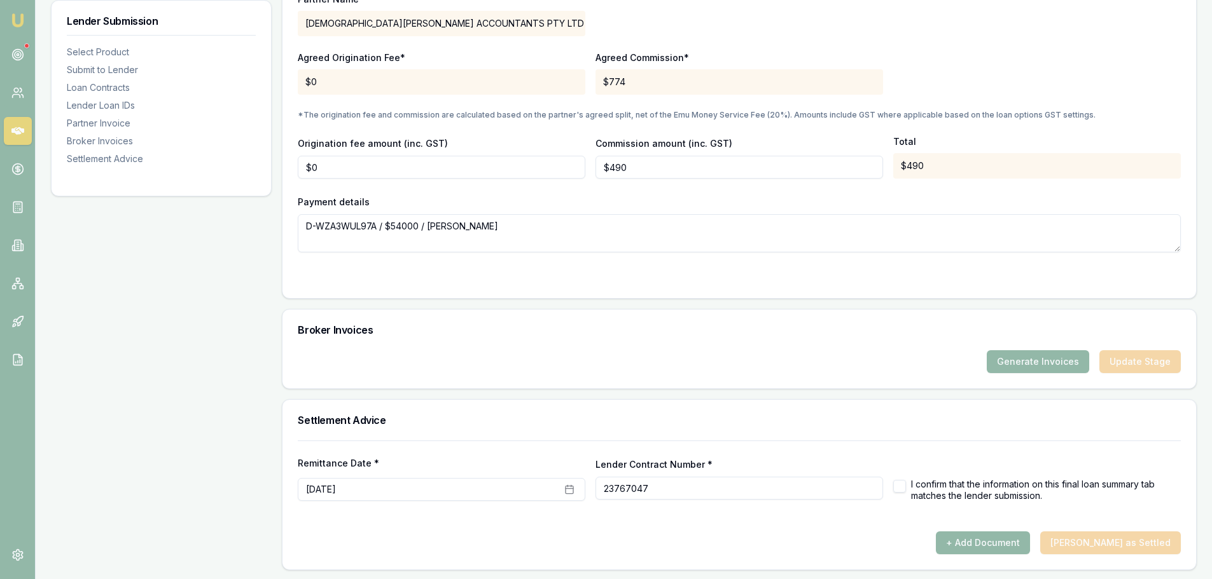
scroll to position [1164, 0]
click at [1042, 357] on button "Generate Invoices" at bounding box center [1038, 360] width 102 height 23
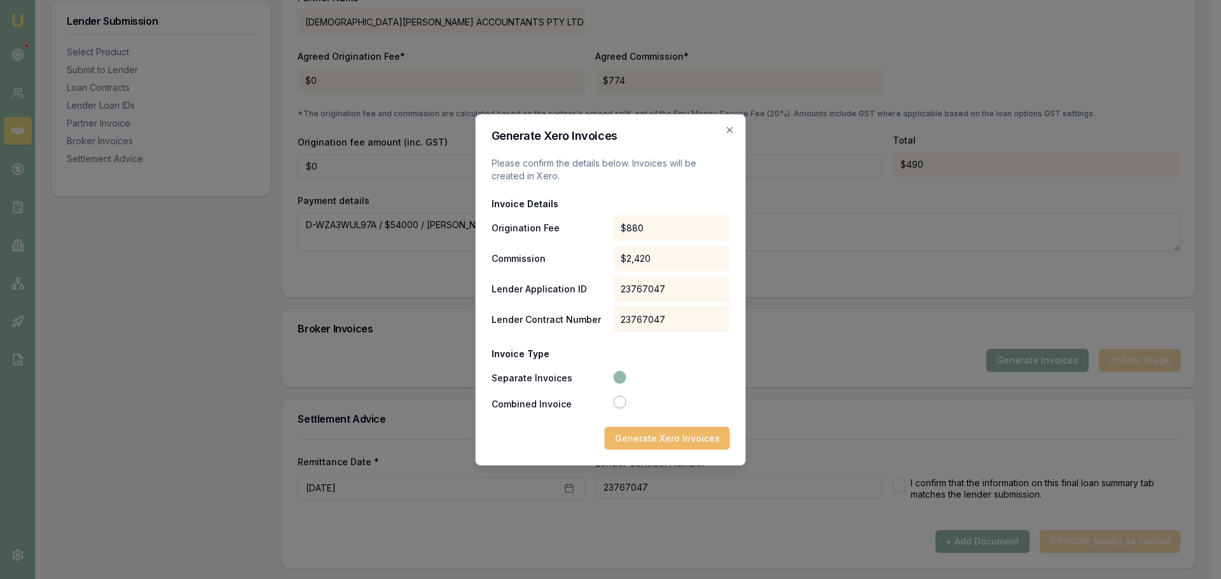
click at [667, 439] on button "Generate Xero Invoices" at bounding box center [667, 438] width 125 height 23
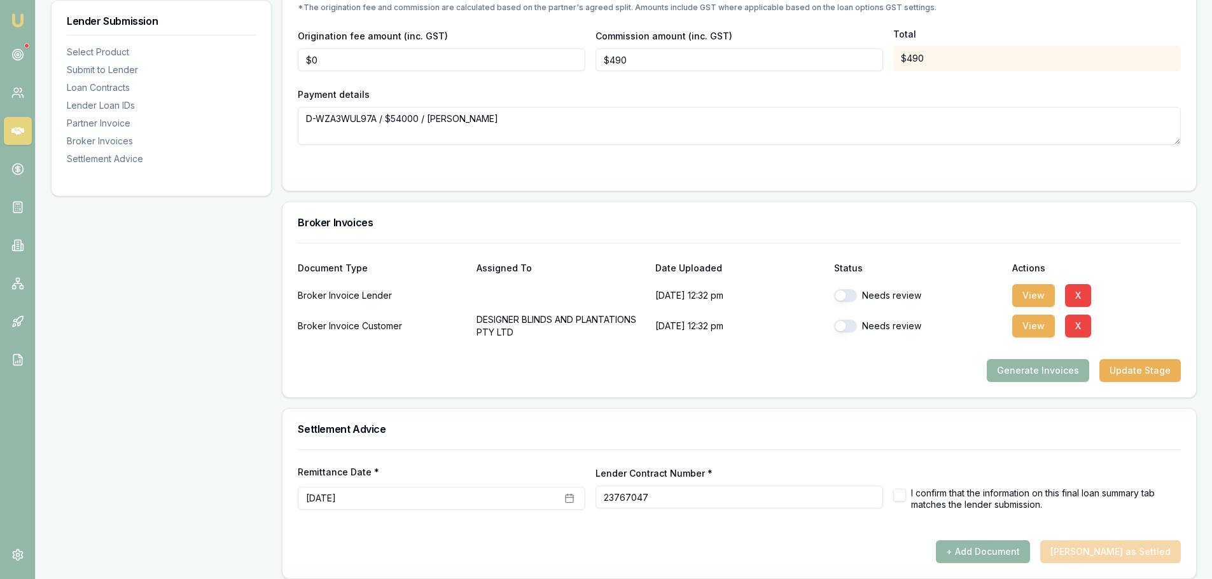
scroll to position [1272, 0]
click at [842, 294] on button "button" at bounding box center [845, 294] width 23 height 13
checkbox input "true"
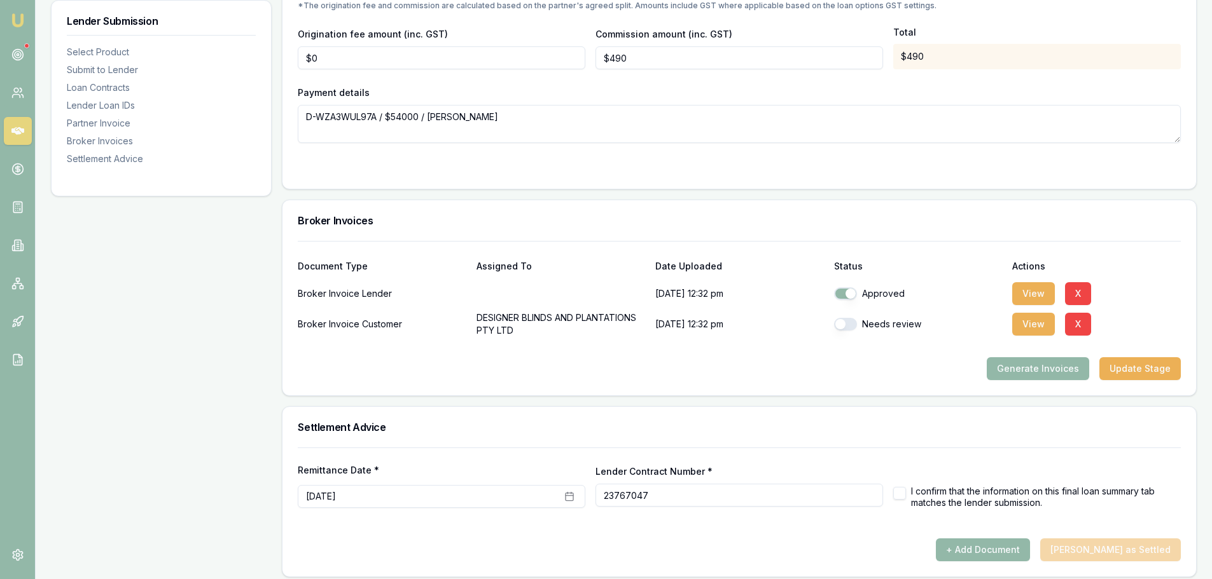
click at [841, 323] on button "button" at bounding box center [845, 324] width 23 height 13
checkbox input "true"
click at [1029, 295] on button "View" at bounding box center [1033, 293] width 43 height 23
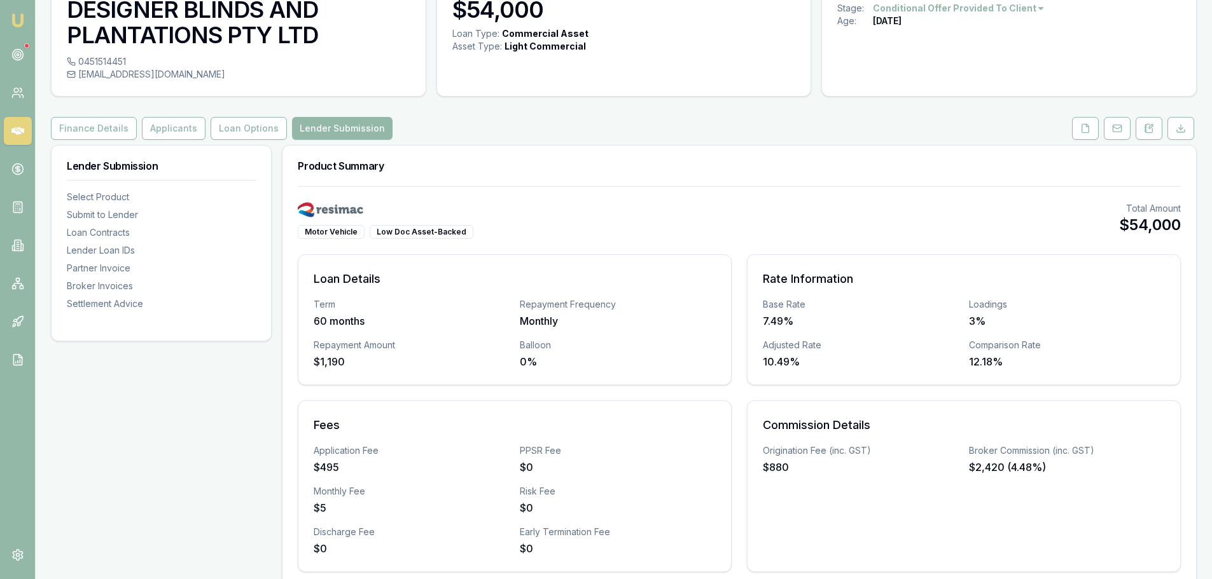
scroll to position [0, 0]
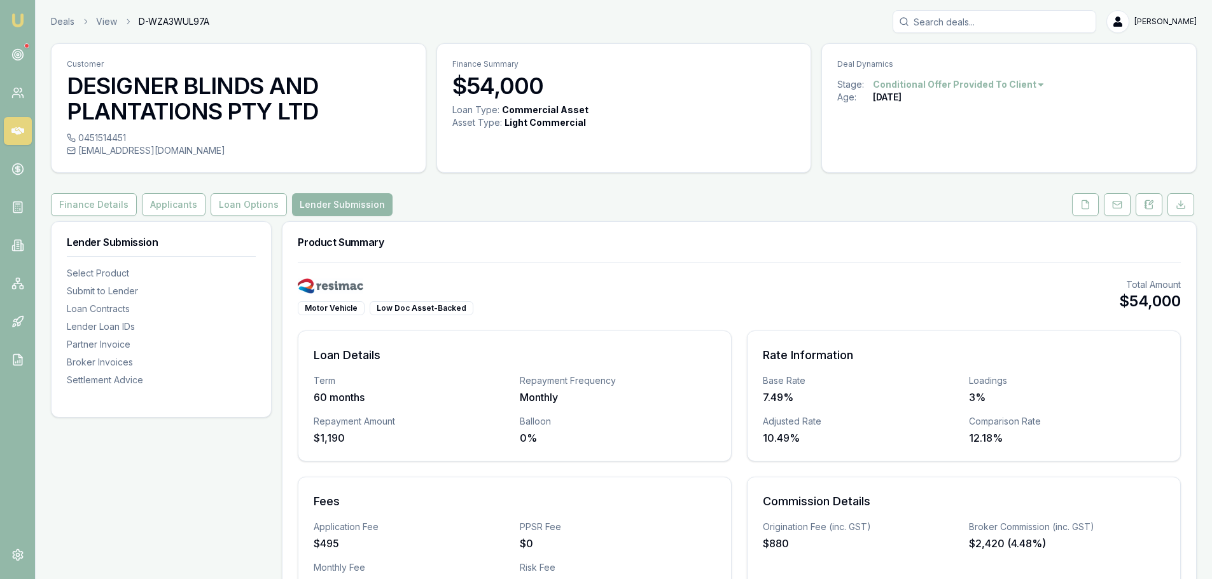
click at [162, 206] on button "Applicants" at bounding box center [174, 204] width 64 height 23
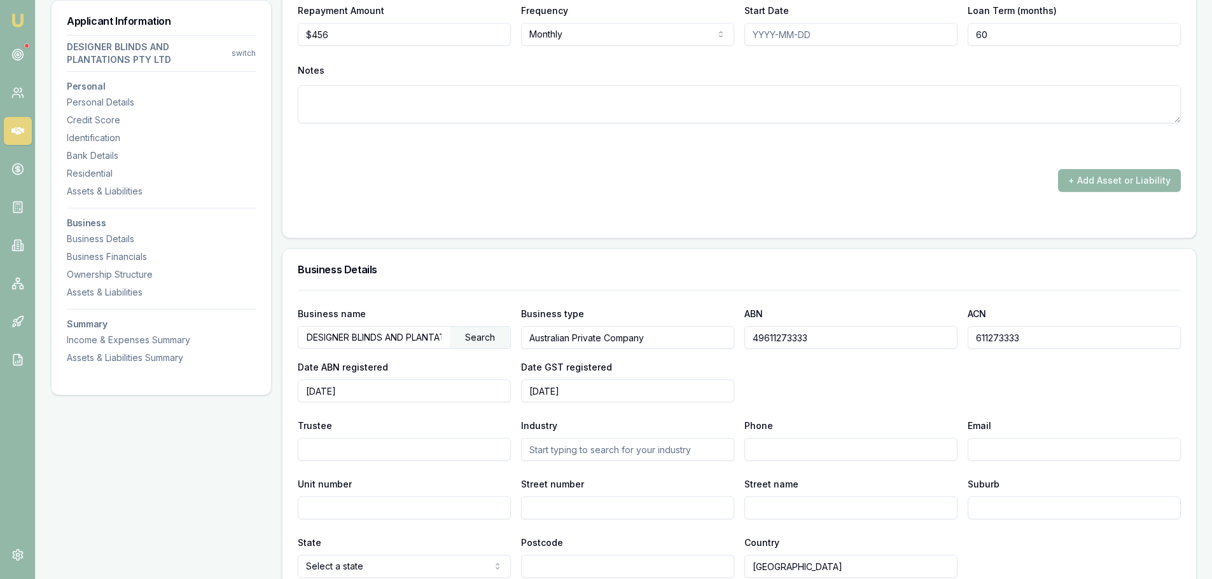
scroll to position [3244, 0]
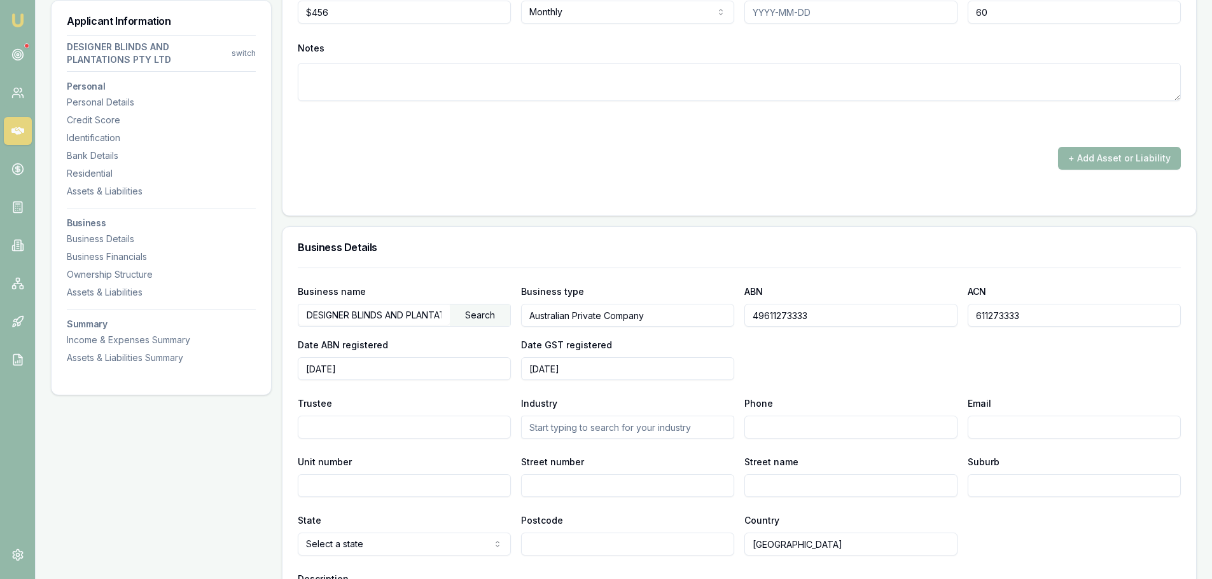
drag, startPoint x: 821, startPoint y: 317, endPoint x: 716, endPoint y: 322, distance: 105.1
click at [716, 322] on div "Business name DESIGNER BLINDS AND PLANTATIONS PTY LTD Search Business type Aust…" at bounding box center [739, 332] width 883 height 97
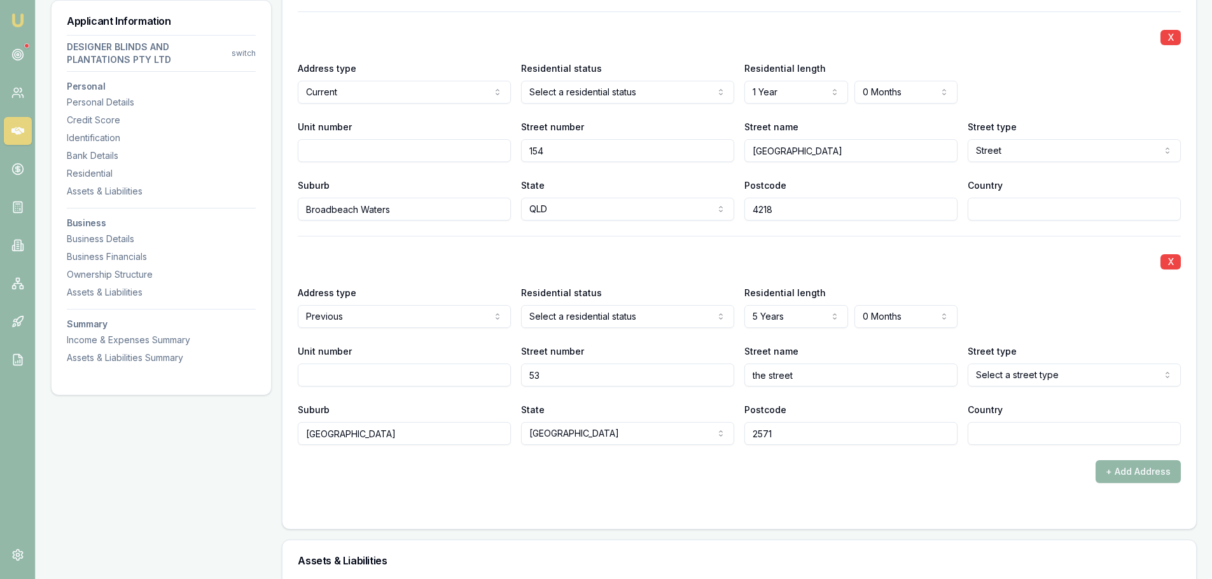
scroll to position [1272, 0]
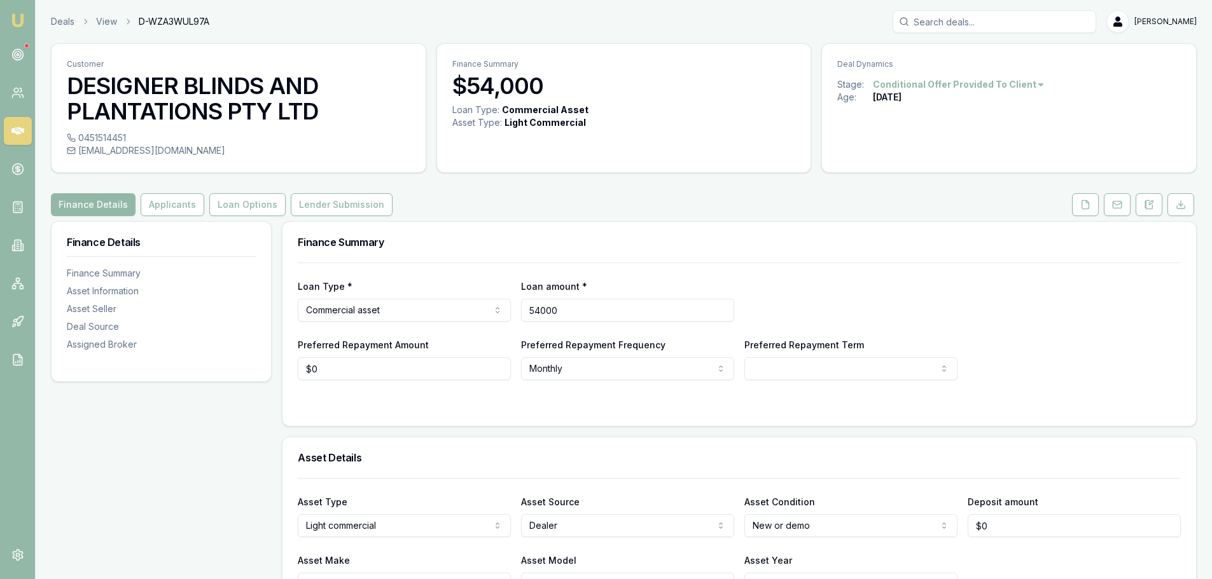
drag, startPoint x: 580, startPoint y: 305, endPoint x: 492, endPoint y: 307, distance: 88.4
click at [492, 307] on div "Loan Type * Commercial asset Consumer loan Consumer asset Commercial loan Comme…" at bounding box center [739, 300] width 883 height 43
type input "$63,452"
click at [878, 267] on div "Loan Type * Commercial asset Consumer loan Consumer asset Commercial loan Comme…" at bounding box center [739, 322] width 883 height 118
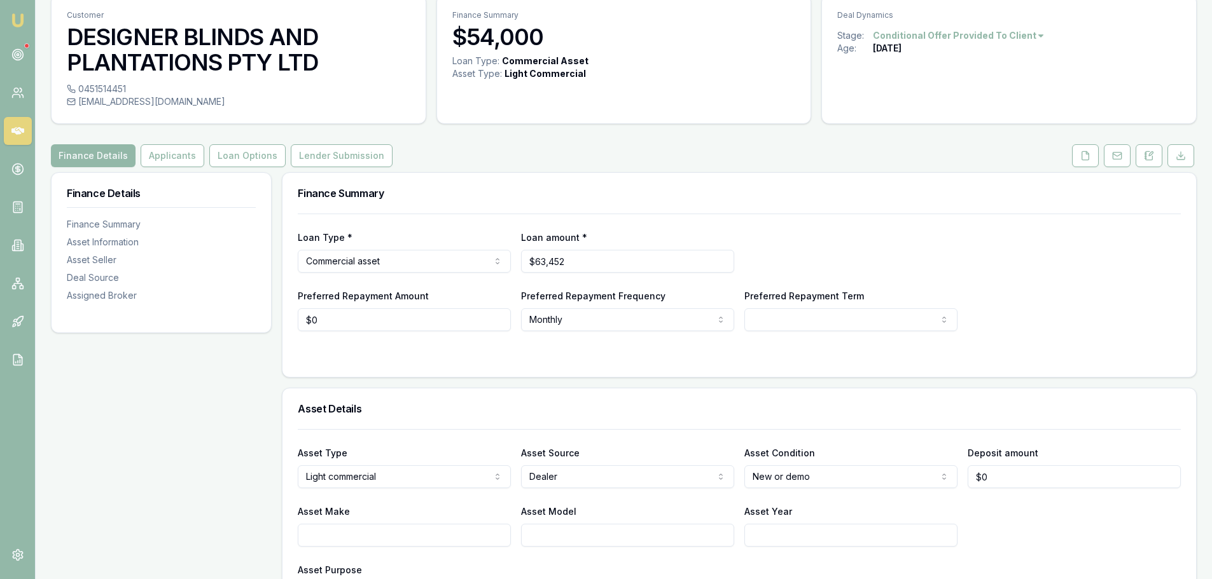
scroll to position [127, 0]
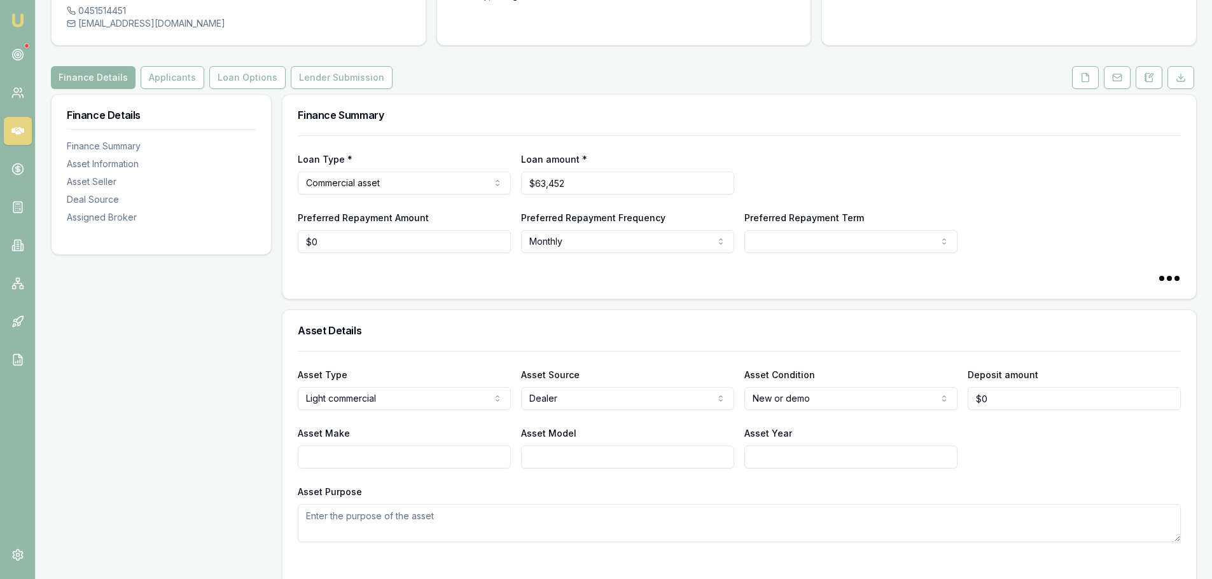
select select "60"
click at [775, 237] on html "Emu Broker Deals View D-WZA3WUL97A [PERSON_NAME] Menu Customer DESIGNER BLINDS …" at bounding box center [610, 162] width 1221 height 579
click at [825, 151] on html "Emu Broker Deals View D-WZA3WUL97A [PERSON_NAME] Menu Customer DESIGNER BLINDS …" at bounding box center [606, 162] width 1212 height 579
drag, startPoint x: 1004, startPoint y: 400, endPoint x: 958, endPoint y: 400, distance: 46.4
click at [958, 400] on div "Asset Type Light commercial Passenger car Electric vehicle Light commercial Oth…" at bounding box center [739, 388] width 883 height 43
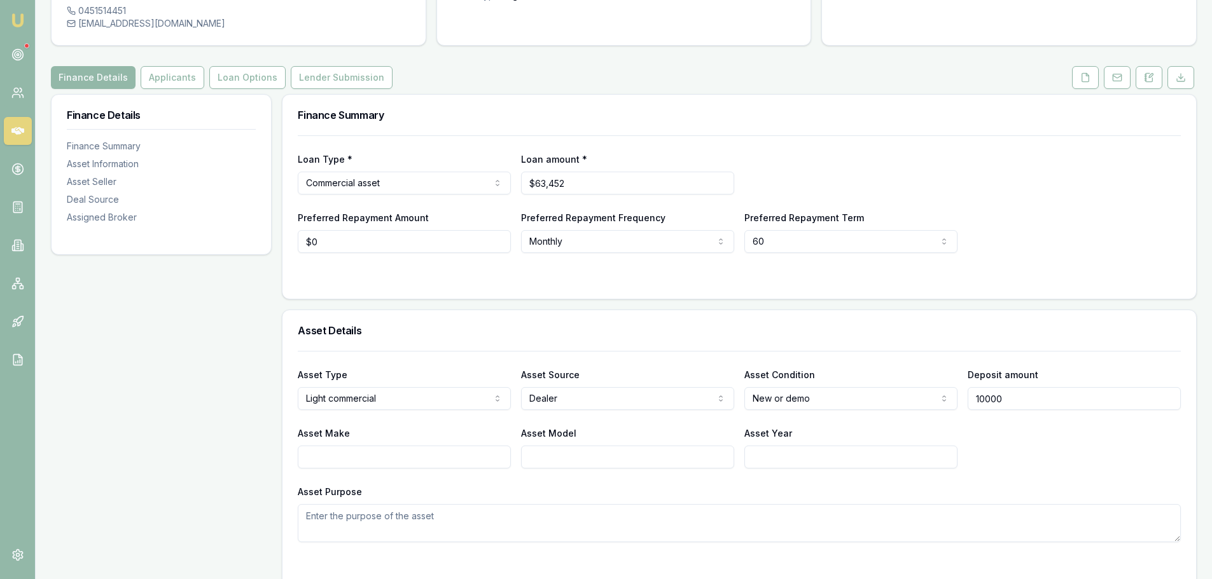
type input "$10,000"
click at [1075, 462] on div "Asset Make Asset Model Asset Year" at bounding box center [739, 447] width 883 height 43
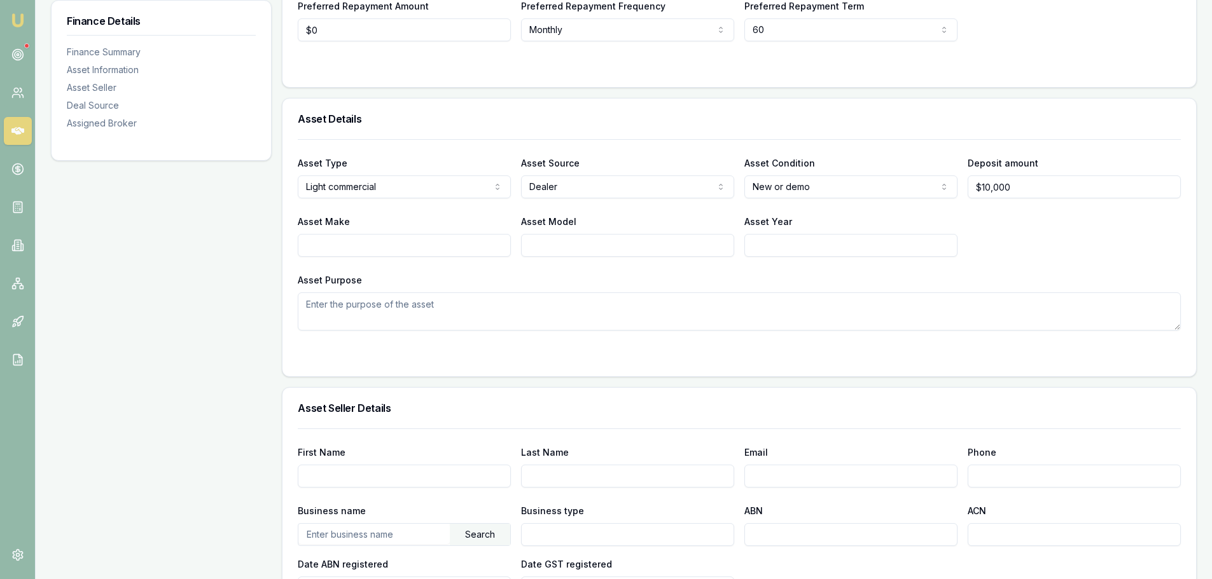
scroll to position [382, 0]
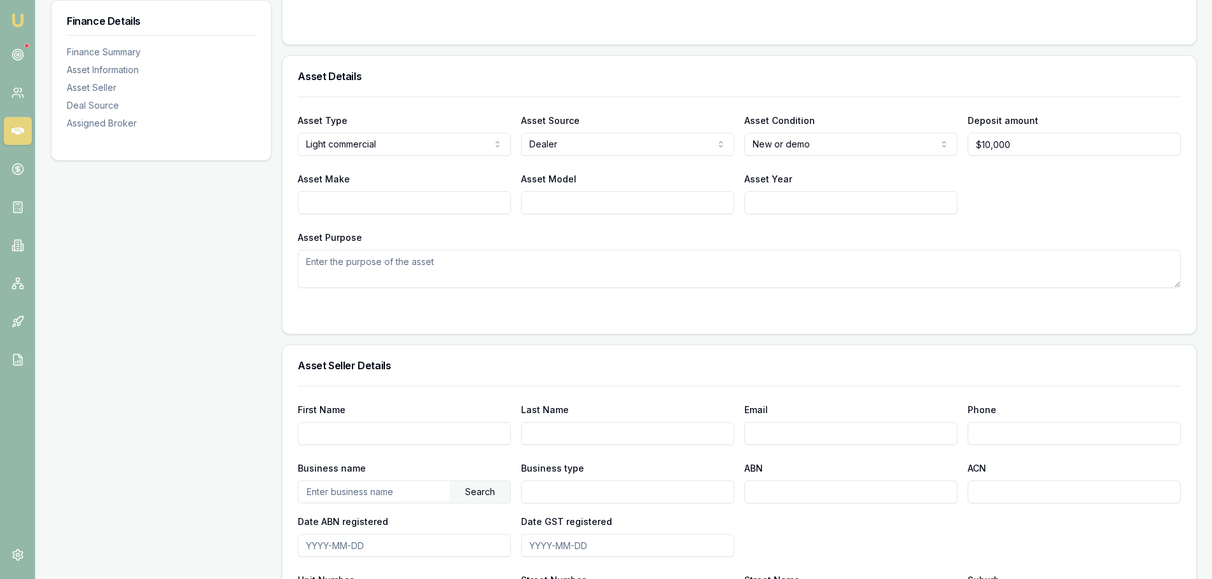
click at [1043, 193] on div "Asset Make Asset Model Asset Year" at bounding box center [739, 192] width 883 height 43
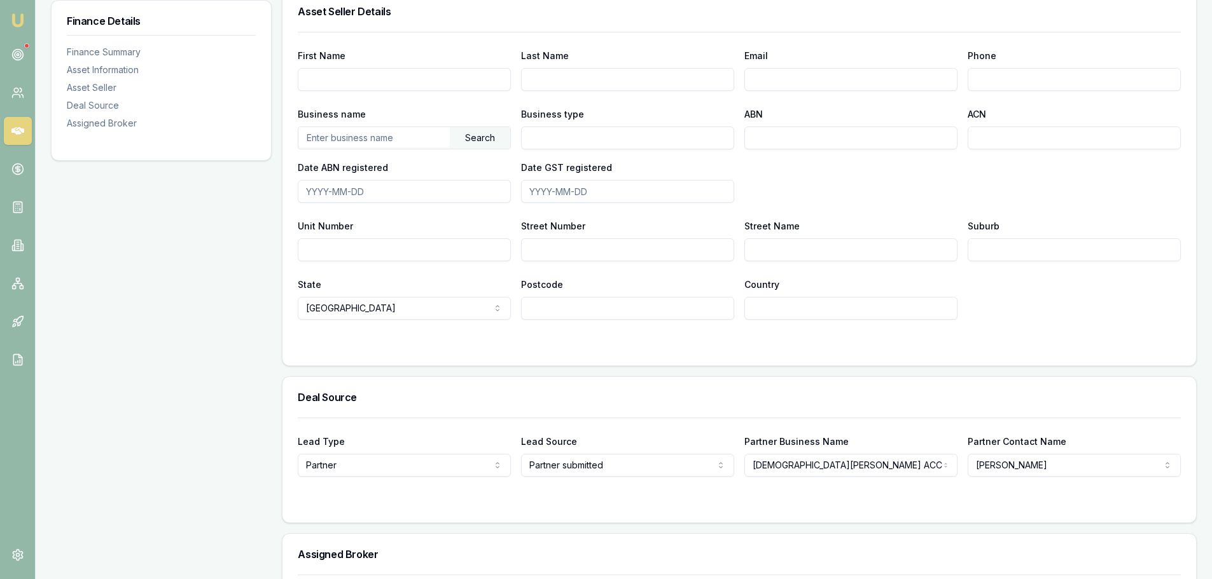
scroll to position [763, 0]
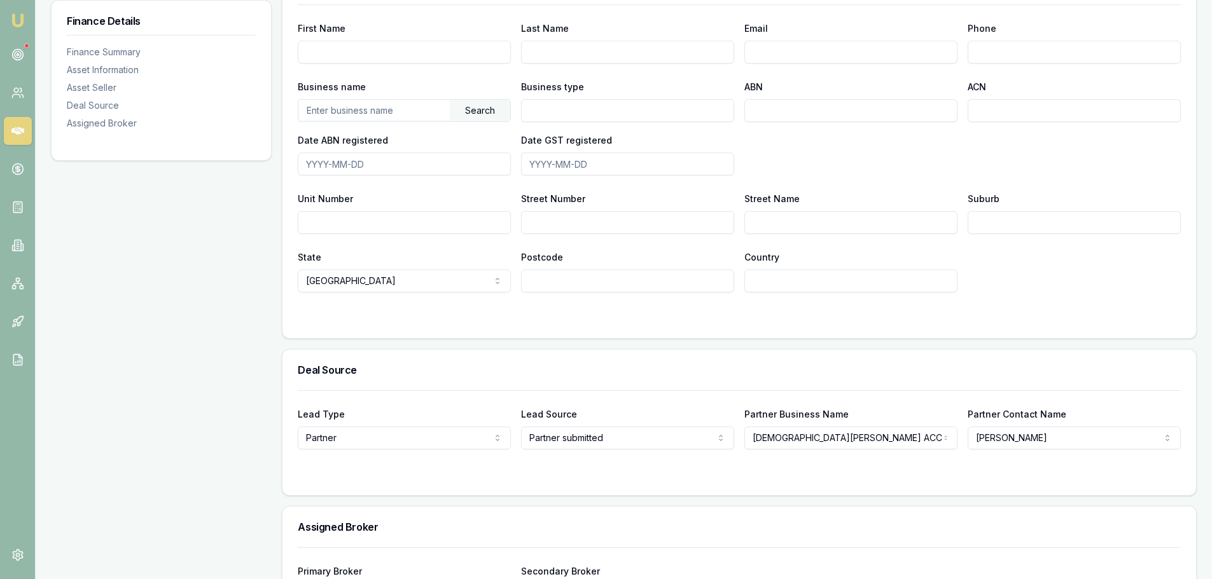
click at [172, 263] on div "Finance Details Finance Summary Asset Information Asset Seller Deal Source Assi…" at bounding box center [161, 62] width 221 height 1208
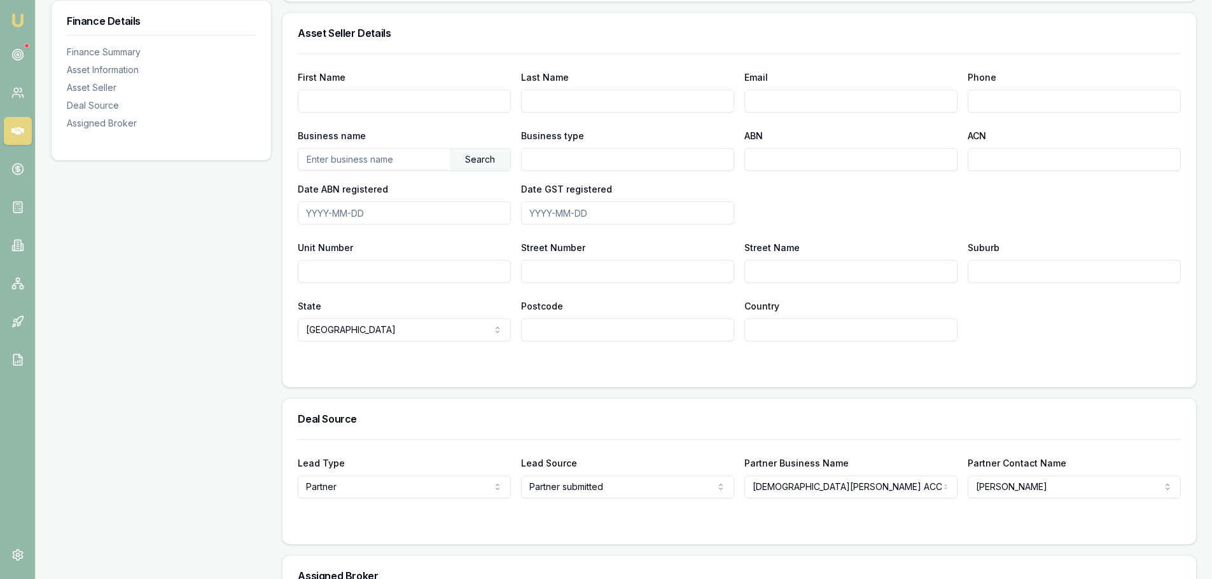
scroll to position [636, 0]
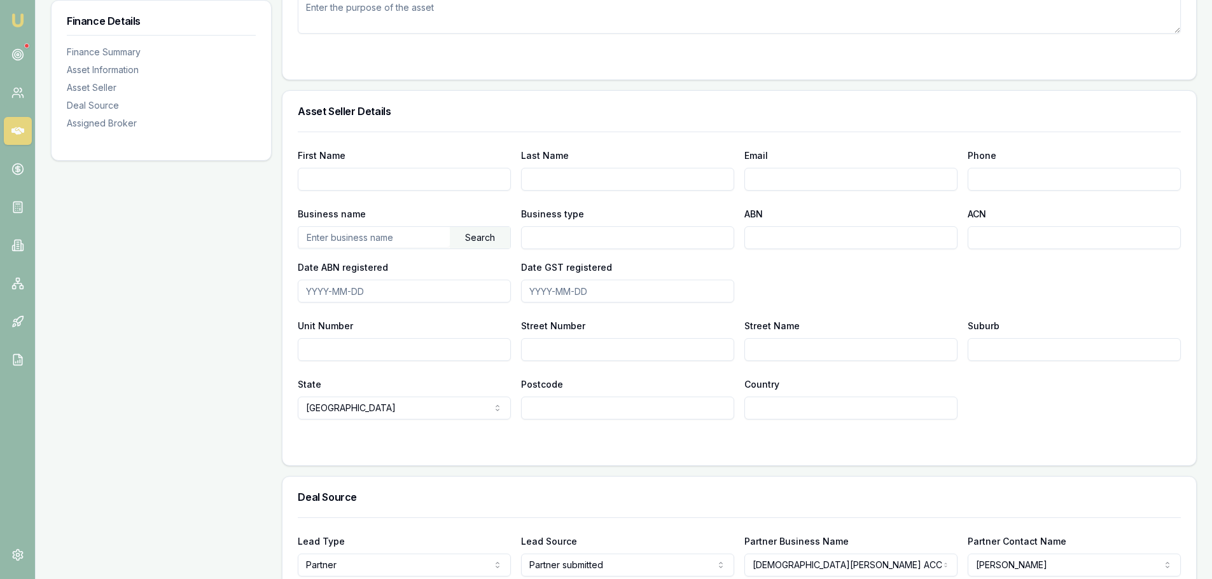
paste input "Online Salesperson"
type input "Online Salesperson"
click at [123, 259] on div "Finance Details Finance Summary Asset Information Asset Seller Deal Source Assi…" at bounding box center [161, 189] width 221 height 1208
paste input "Online Salesperson"
type input "Online Salesperson"
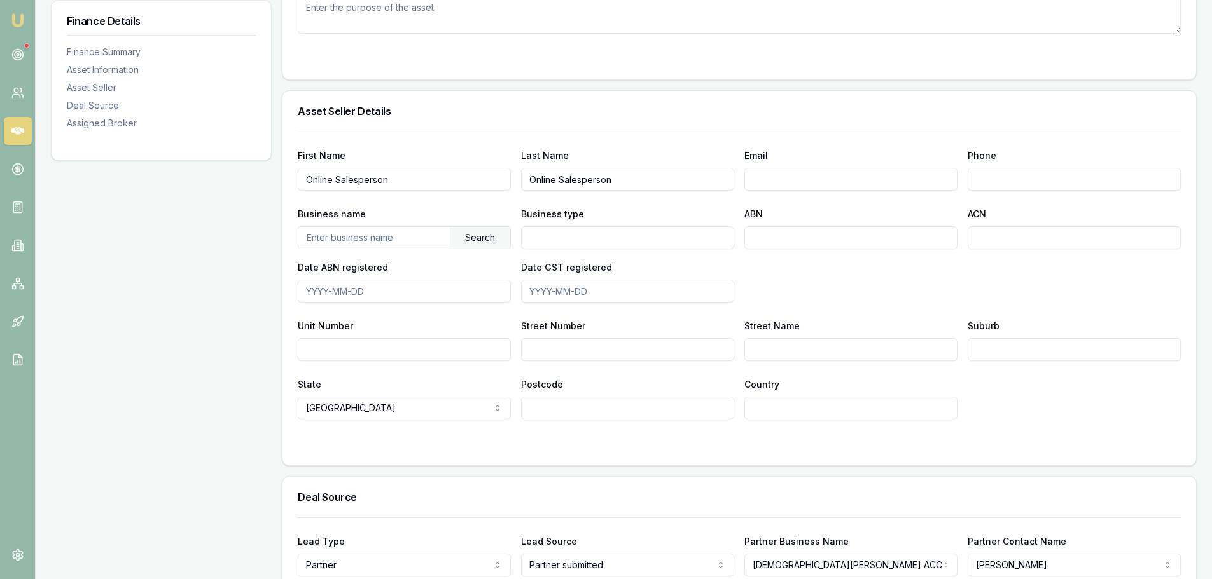
click at [167, 283] on div "Finance Details Finance Summary Asset Information Asset Seller Deal Source Assi…" at bounding box center [161, 189] width 221 height 1208
drag, startPoint x: 413, startPoint y: 186, endPoint x: 223, endPoint y: 163, distance: 191.6
click at [223, 163] on div "Finance Details Finance Summary Asset Information Asset Seller Deal Source Assi…" at bounding box center [624, 189] width 1146 height 1208
type input "[PERSON_NAME]"
click at [191, 211] on div "Finance Details Finance Summary Asset Information Asset Seller Deal Source Assi…" at bounding box center [161, 189] width 221 height 1208
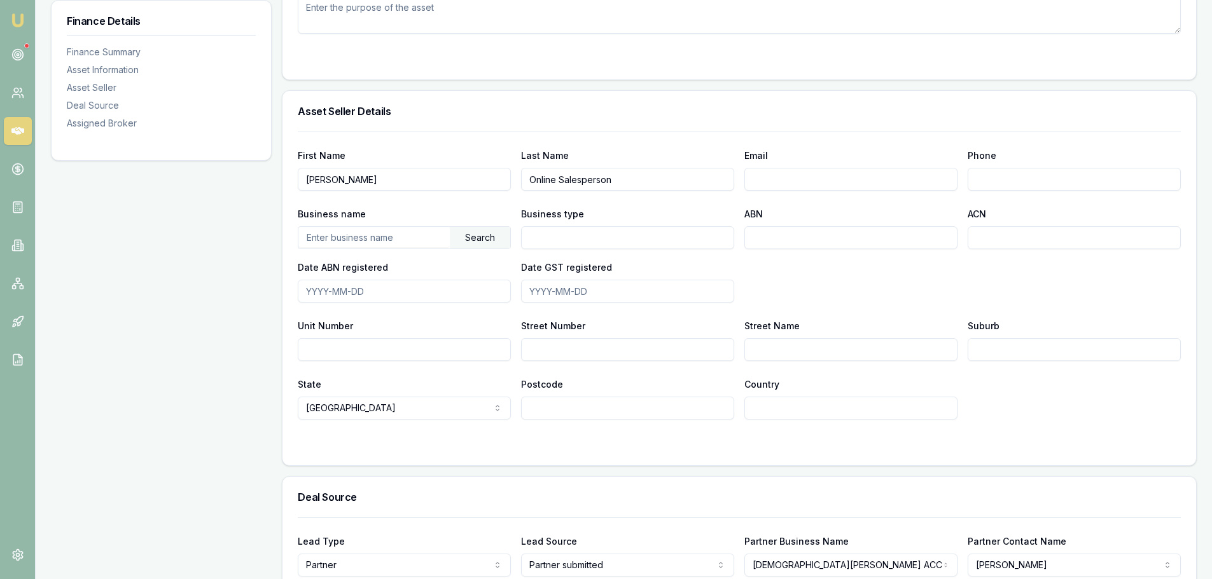
paste input ""[EMAIL_ADDRESS][DOMAIN_NAME]" <[EMAIL_ADDRESS][DOMAIN_NAME]>"
click at [945, 179] on input ""[EMAIL_ADDRESS][DOMAIN_NAME]" <[EMAIL_ADDRESS][DOMAIN_NAME]>" at bounding box center [850, 179] width 213 height 23
click at [950, 179] on input ""[EMAIL_ADDRESS][DOMAIN_NAME]" <[EMAIL_ADDRESS][DOMAIN_NAME]>" at bounding box center [850, 179] width 213 height 23
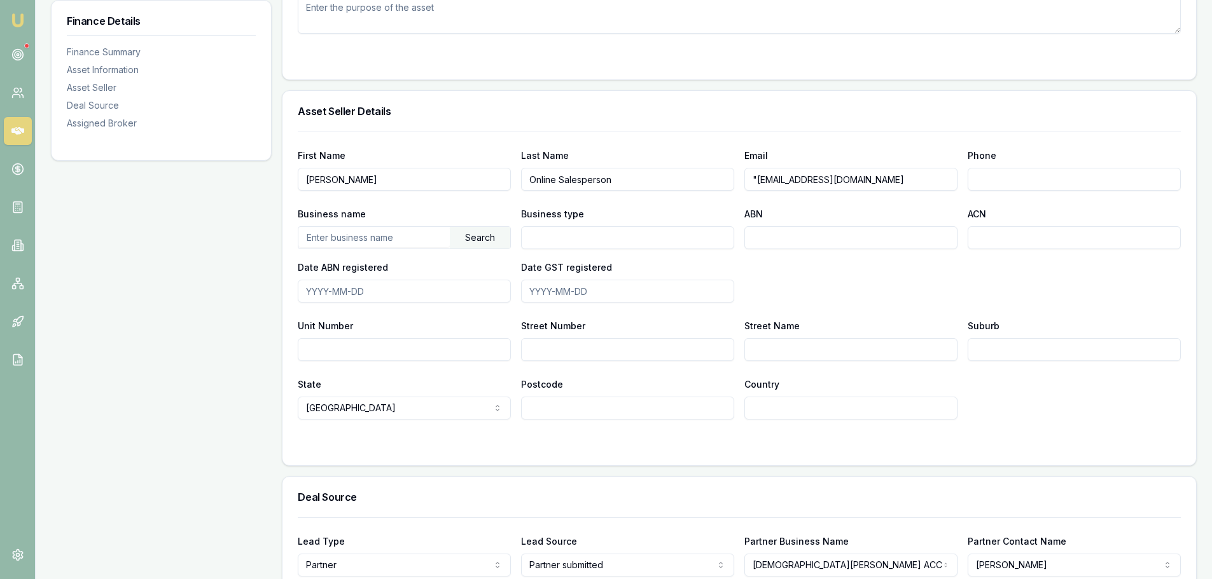
click at [898, 208] on div "ABN" at bounding box center [850, 227] width 213 height 43
click at [757, 176] on input ""[EMAIL_ADDRESS][DOMAIN_NAME]" at bounding box center [850, 179] width 213 height 23
click at [948, 180] on input "[EMAIL_ADDRESS][DOMAIN_NAME]" at bounding box center [850, 179] width 213 height 23
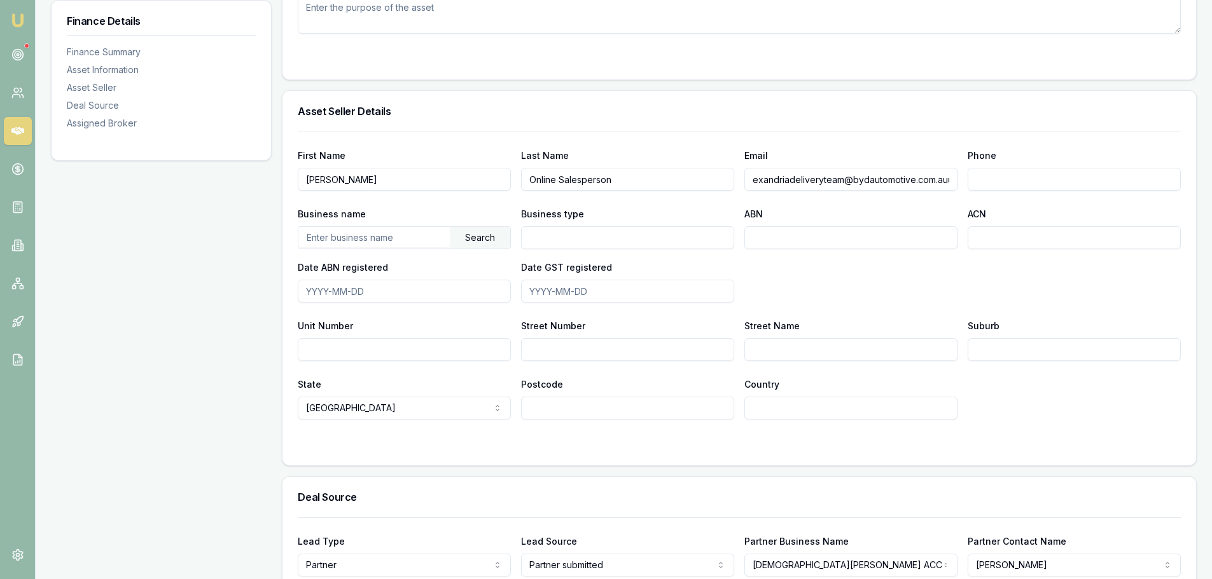
click at [952, 177] on input "alexandriadeliveryteam@bydautomotive.com.auu" at bounding box center [850, 179] width 213 height 23
type input "alexandriadeliveryteam@bydautomotive.com.auu"
drag, startPoint x: 843, startPoint y: 146, endPoint x: 868, endPoint y: 132, distance: 28.2
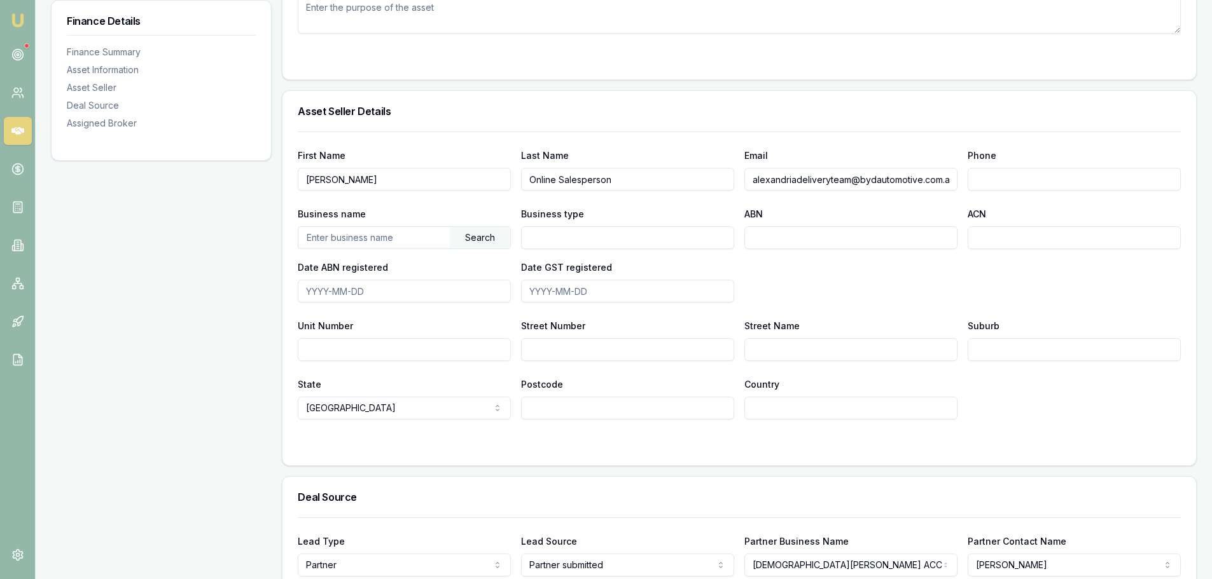
click at [845, 143] on div "First Name [PERSON_NAME] Last Name Online Salesperson Email [EMAIL_ADDRESS] Pho…" at bounding box center [739, 276] width 883 height 288
click at [995, 182] on input "Phone" at bounding box center [1074, 179] width 213 height 23
paste input "EVDEALER GROUP PTY LTD"
type input "EVDEALER GROUP PTY LTD"
click at [476, 238] on div "Search" at bounding box center [480, 238] width 60 height 22
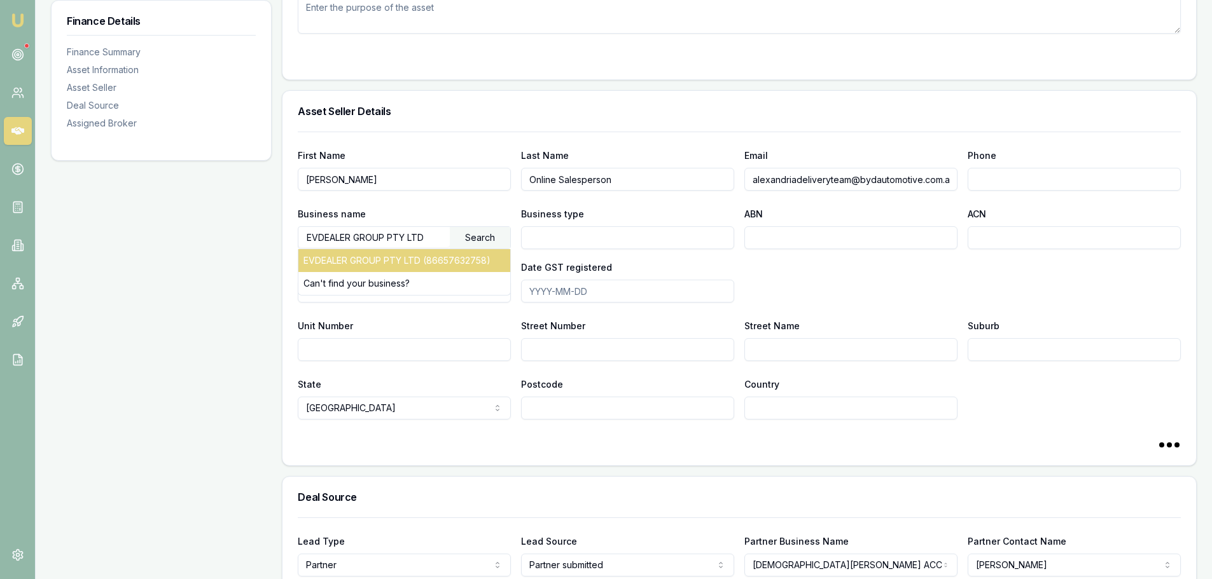
click at [440, 260] on div "EVDEALER GROUP PTY LTD (86657632758)" at bounding box center [404, 260] width 212 height 23
type input "Australian Private Company"
type input "86657632758"
type input "657632758"
type input "[DATE]"
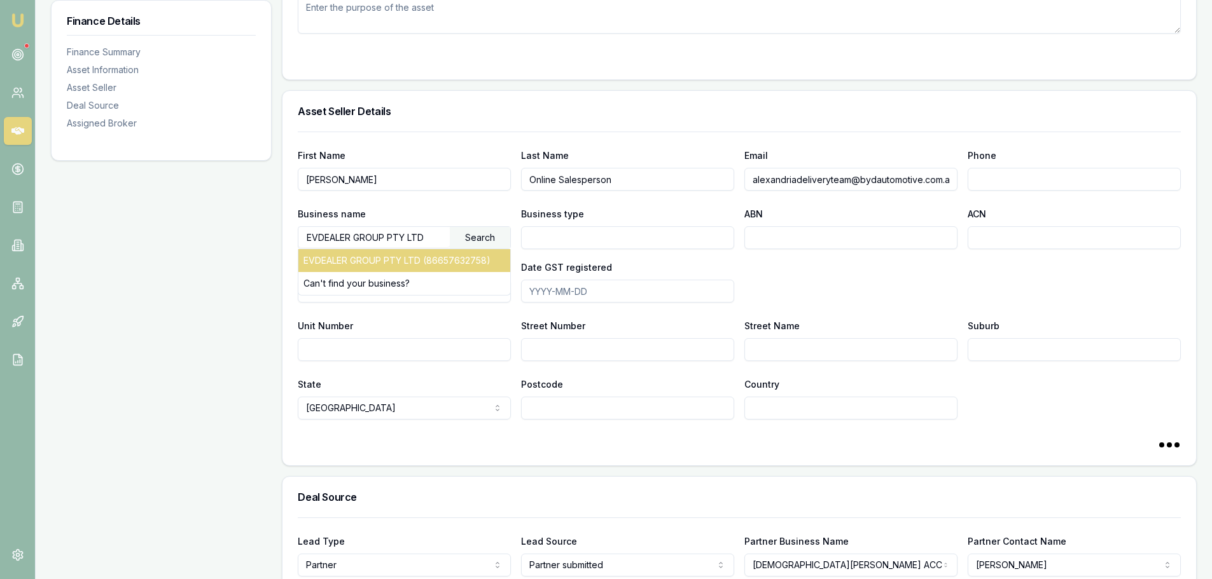
type input "[DATE]"
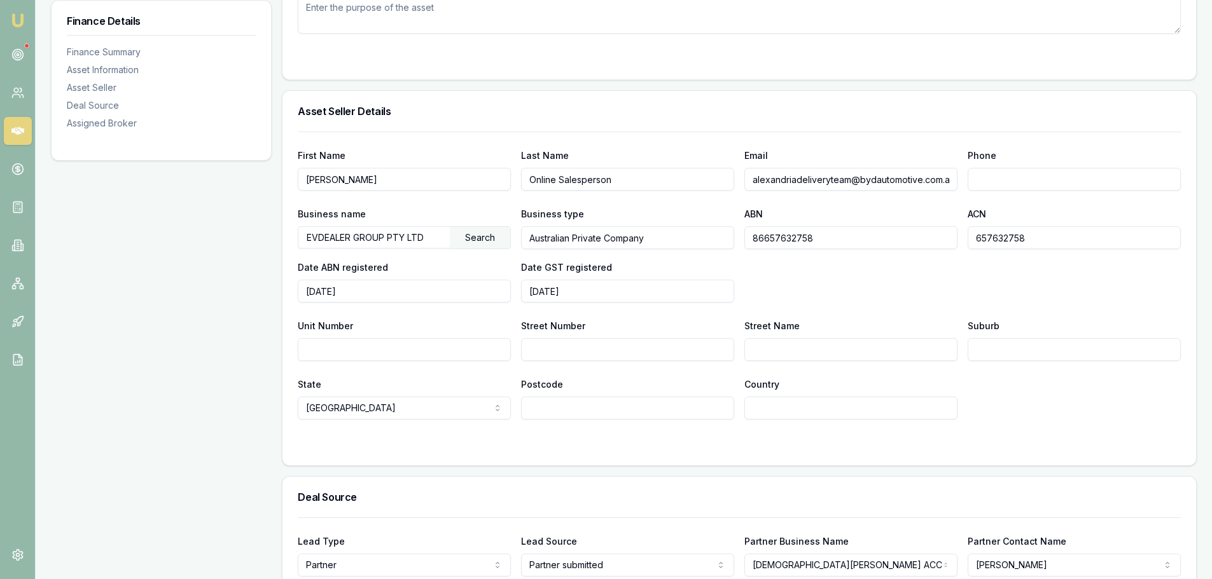
paste input "0291 278 772"
type input "0291 278 772"
drag, startPoint x: 1034, startPoint y: 140, endPoint x: 1101, endPoint y: 125, distance: 68.4
click at [1034, 139] on div "First Name [PERSON_NAME] Last Name Online Salesperson Email [EMAIL_ADDRESS] Pho…" at bounding box center [739, 276] width 883 height 288
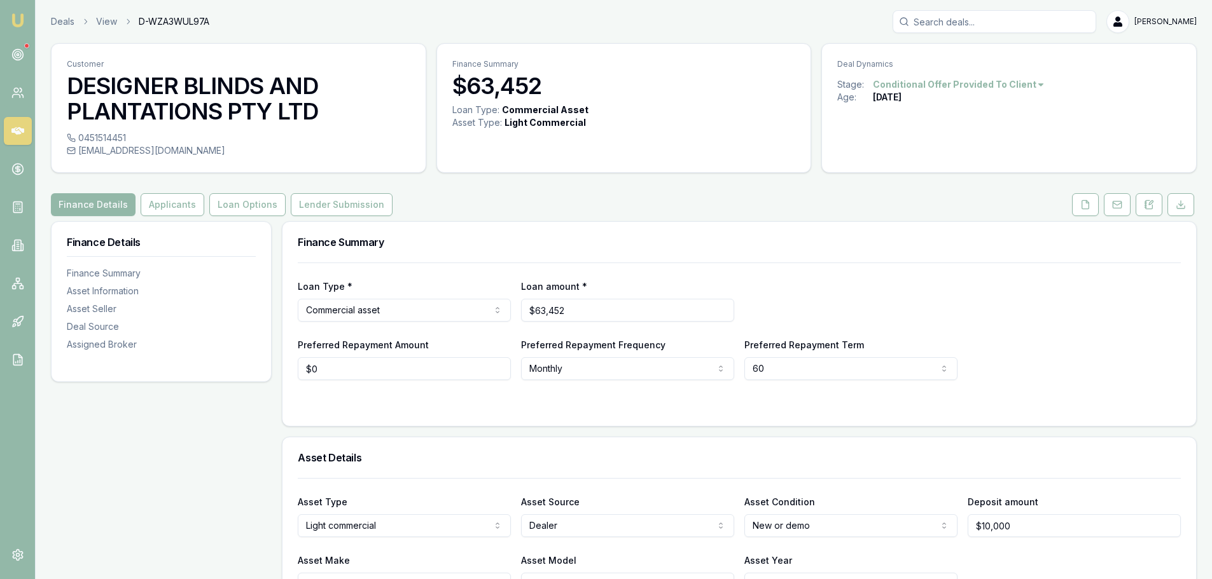
drag, startPoint x: 80, startPoint y: 149, endPoint x: 260, endPoint y: 167, distance: 181.5
click at [260, 167] on div "[PHONE_NUMBER] [EMAIL_ADDRESS][DOMAIN_NAME]" at bounding box center [239, 152] width 374 height 41
copy div "[EMAIL_ADDRESS][DOMAIN_NAME]"
